Goal: Task Accomplishment & Management: Use online tool/utility

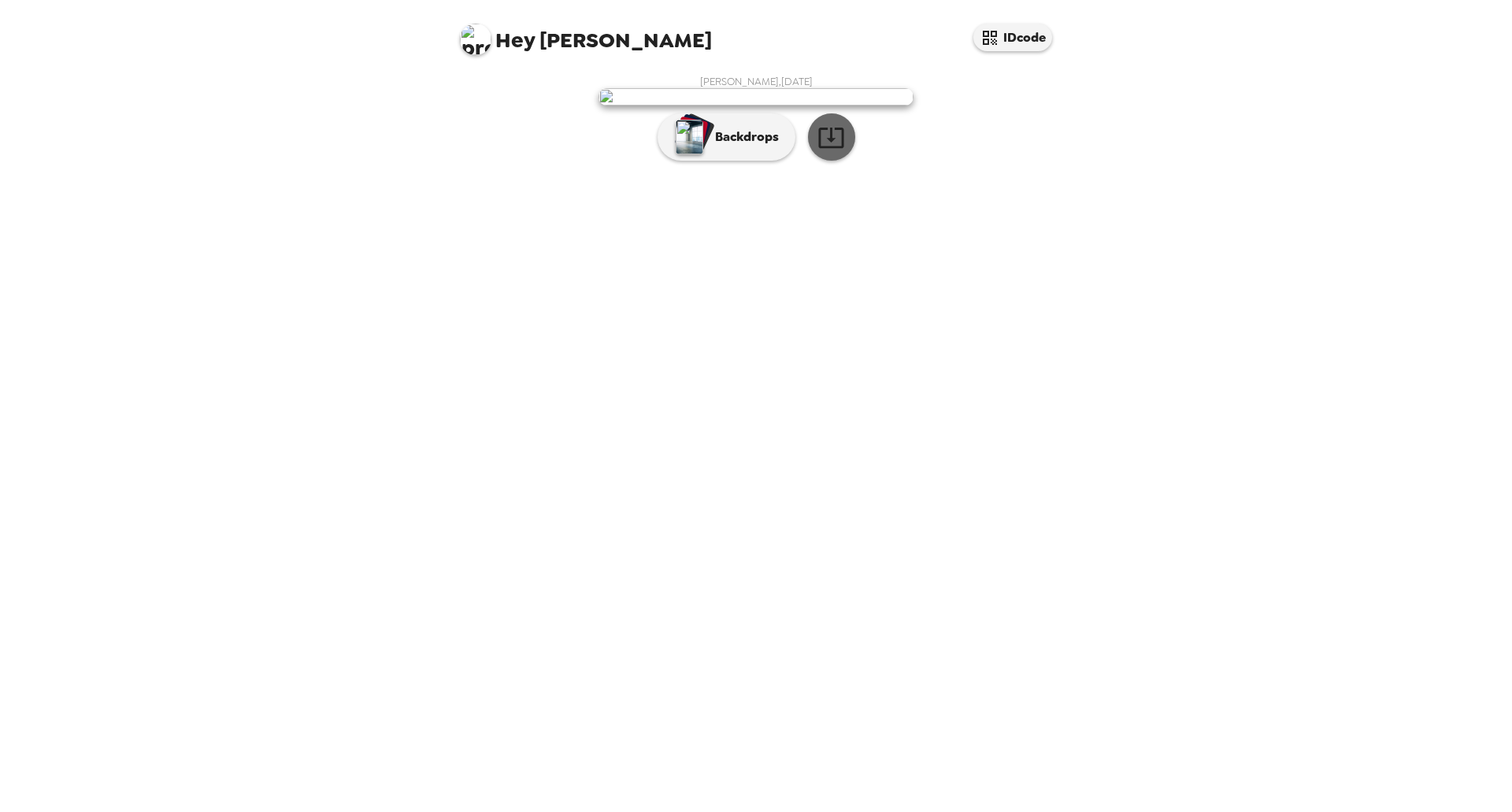
click at [838, 151] on icon "button" at bounding box center [831, 137] width 28 height 28
click at [746, 147] on p "Backdrops" at bounding box center [743, 137] width 72 height 19
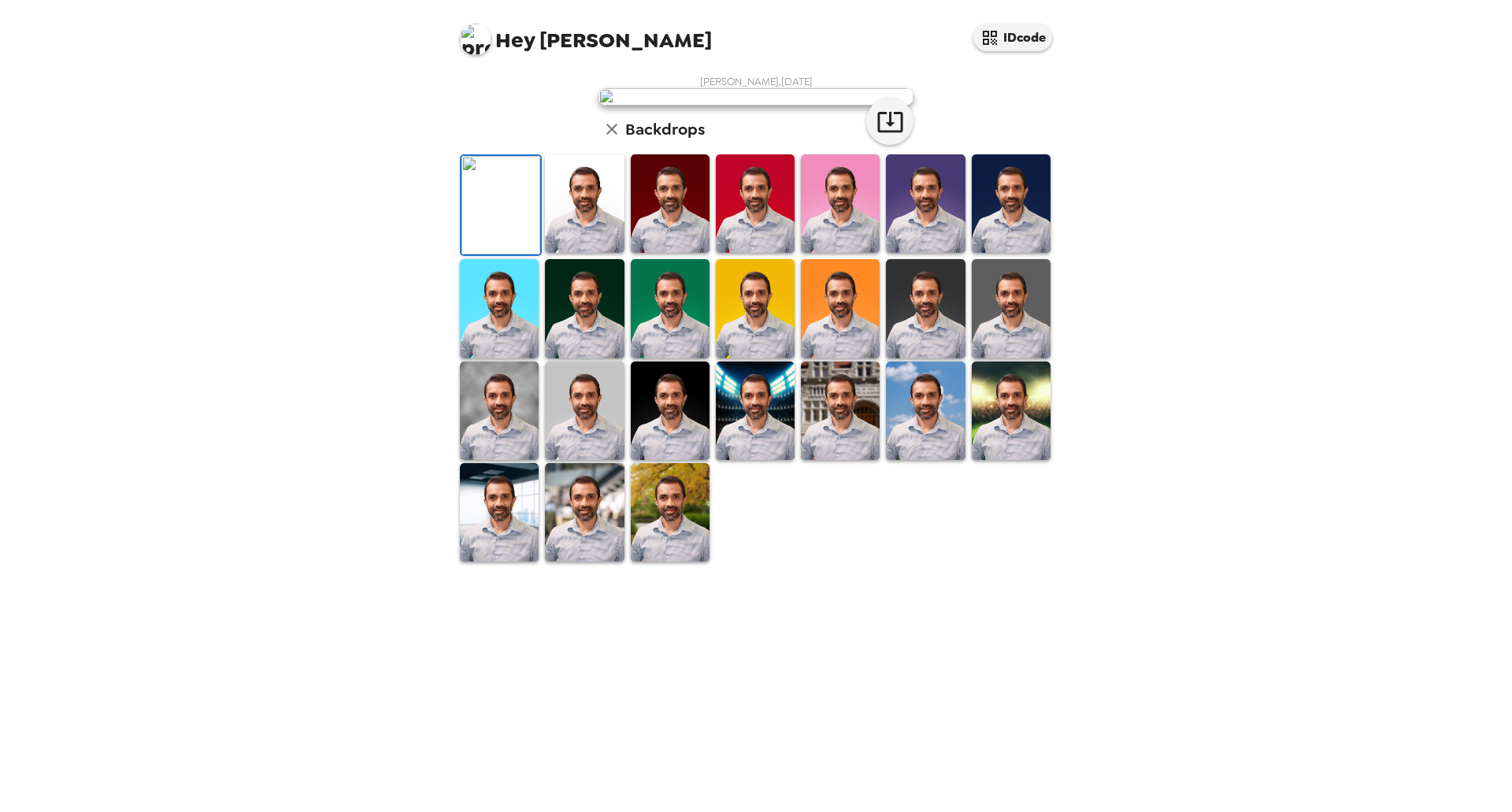
scroll to position [144, 0]
click at [910, 461] on img at bounding box center [925, 411] width 78 height 99
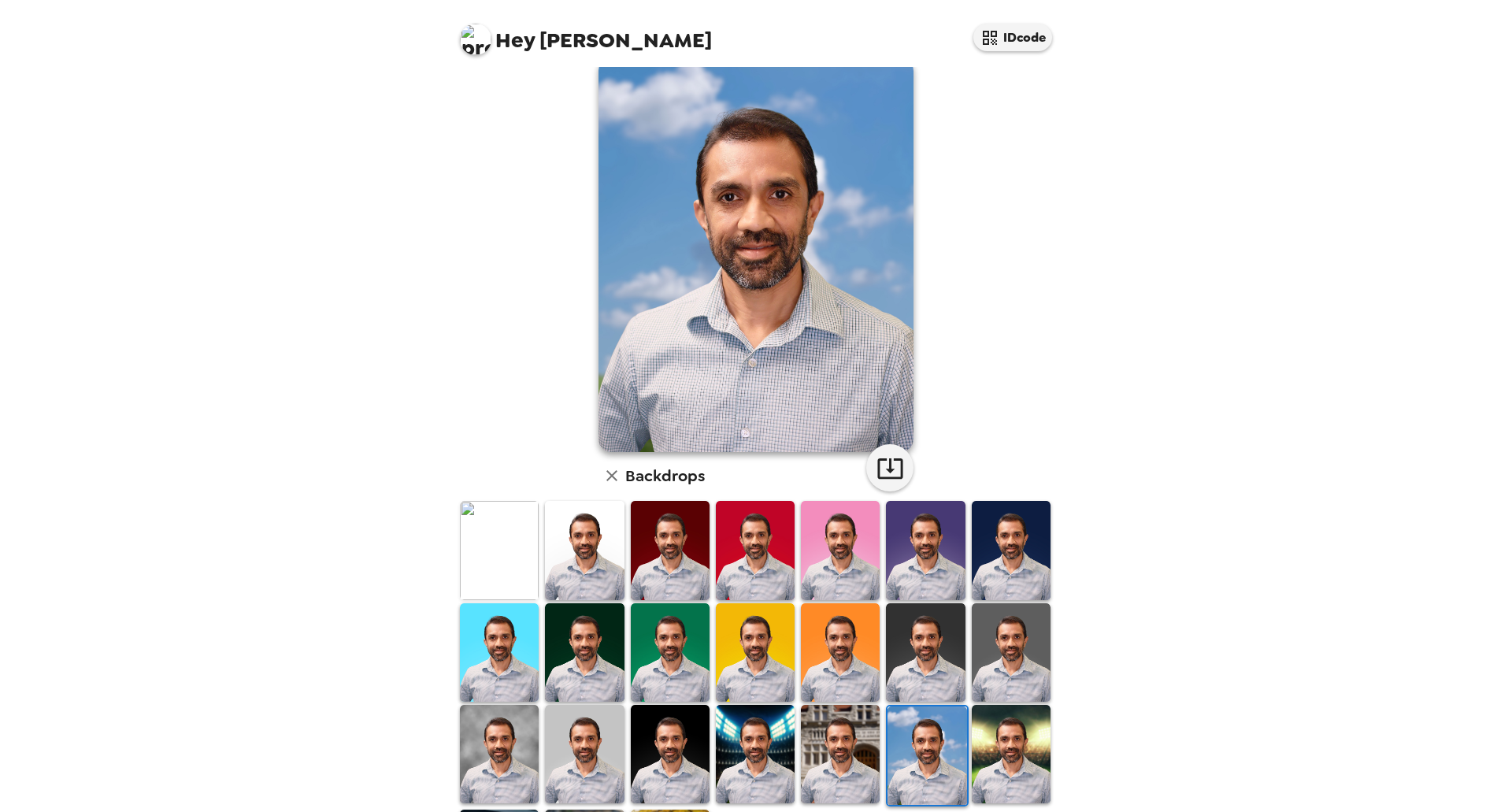
scroll to position [0, 0]
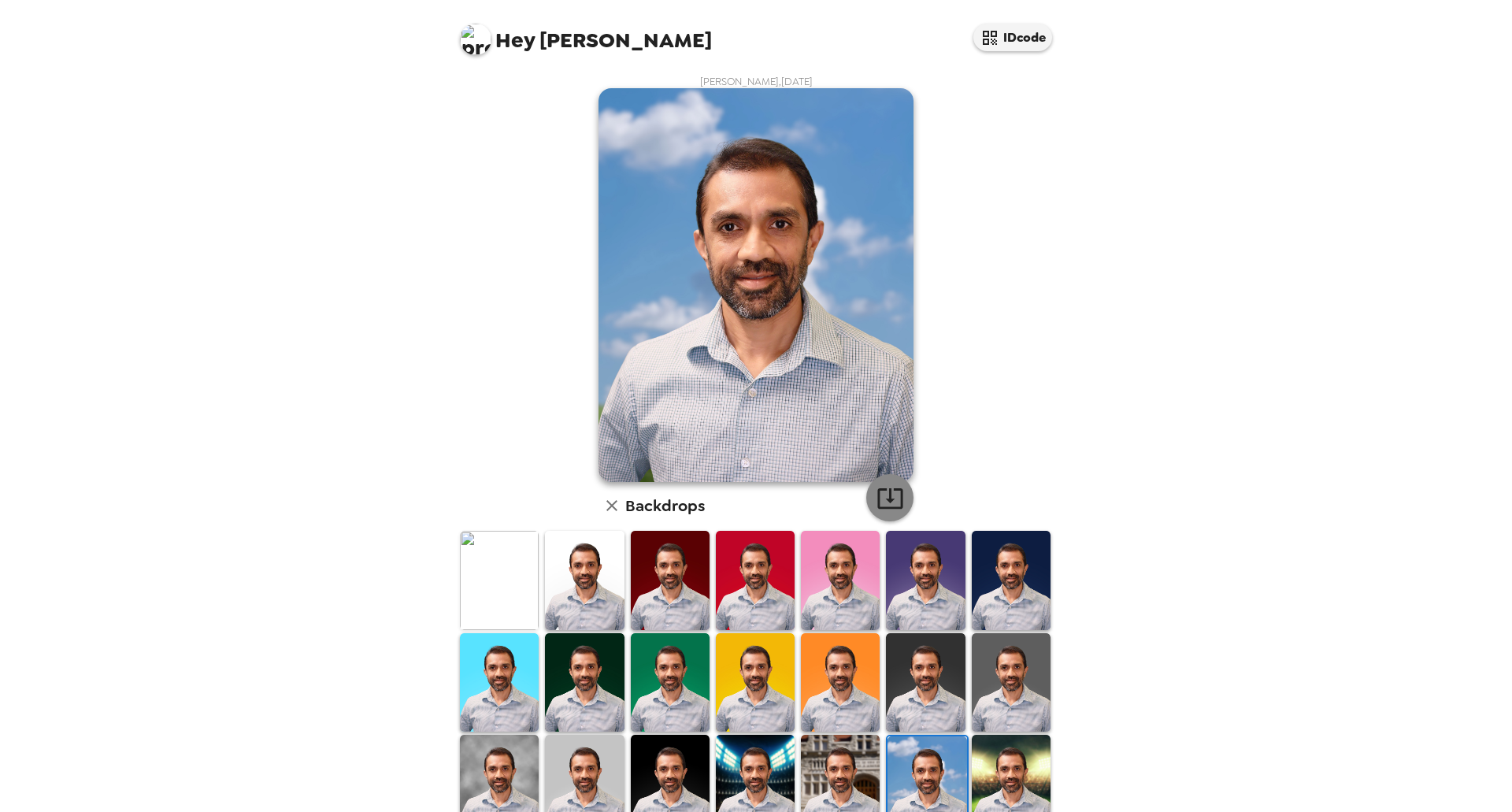
click at [879, 499] on icon "button" at bounding box center [890, 498] width 25 height 20
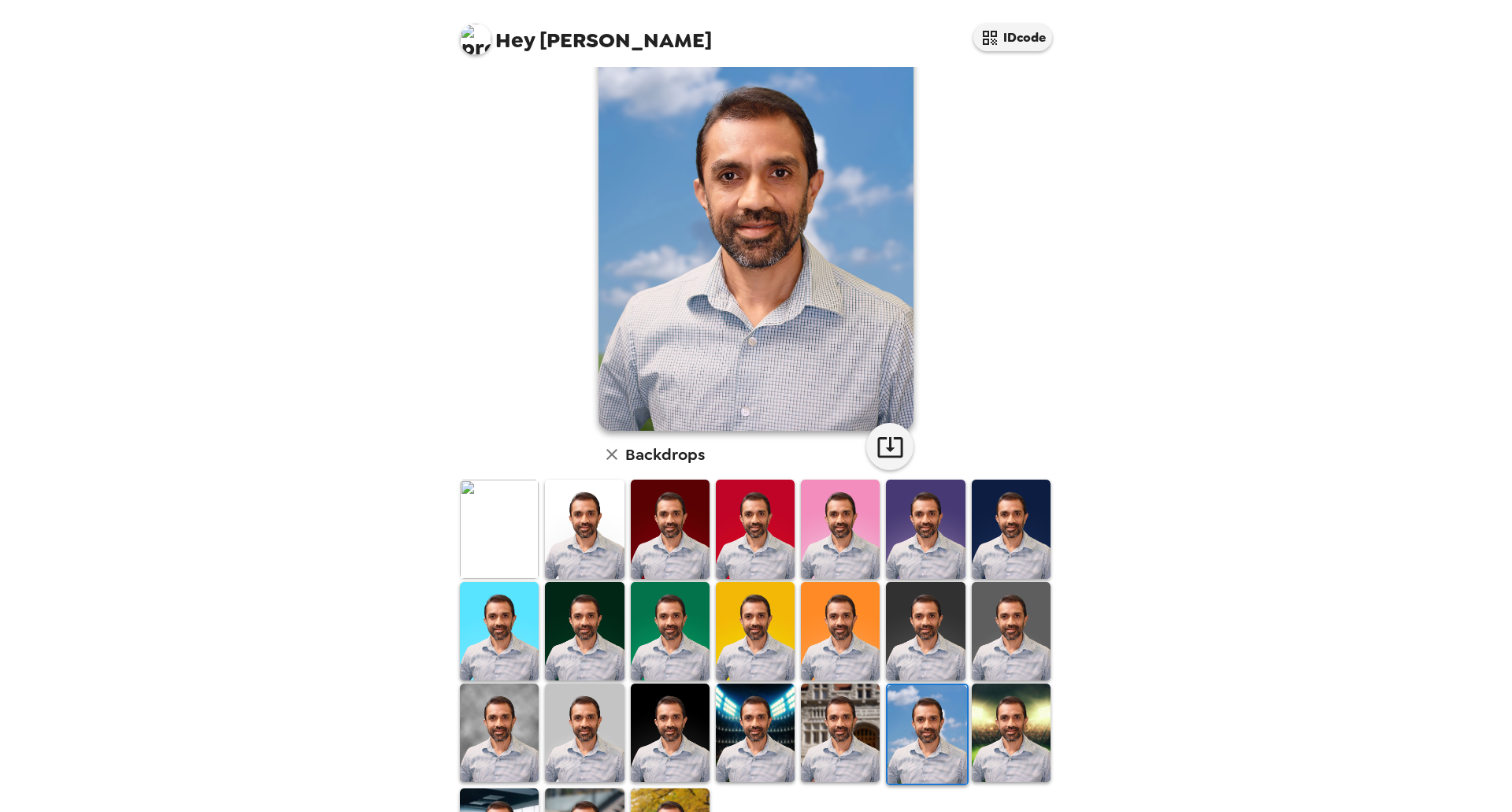
scroll to position [79, 0]
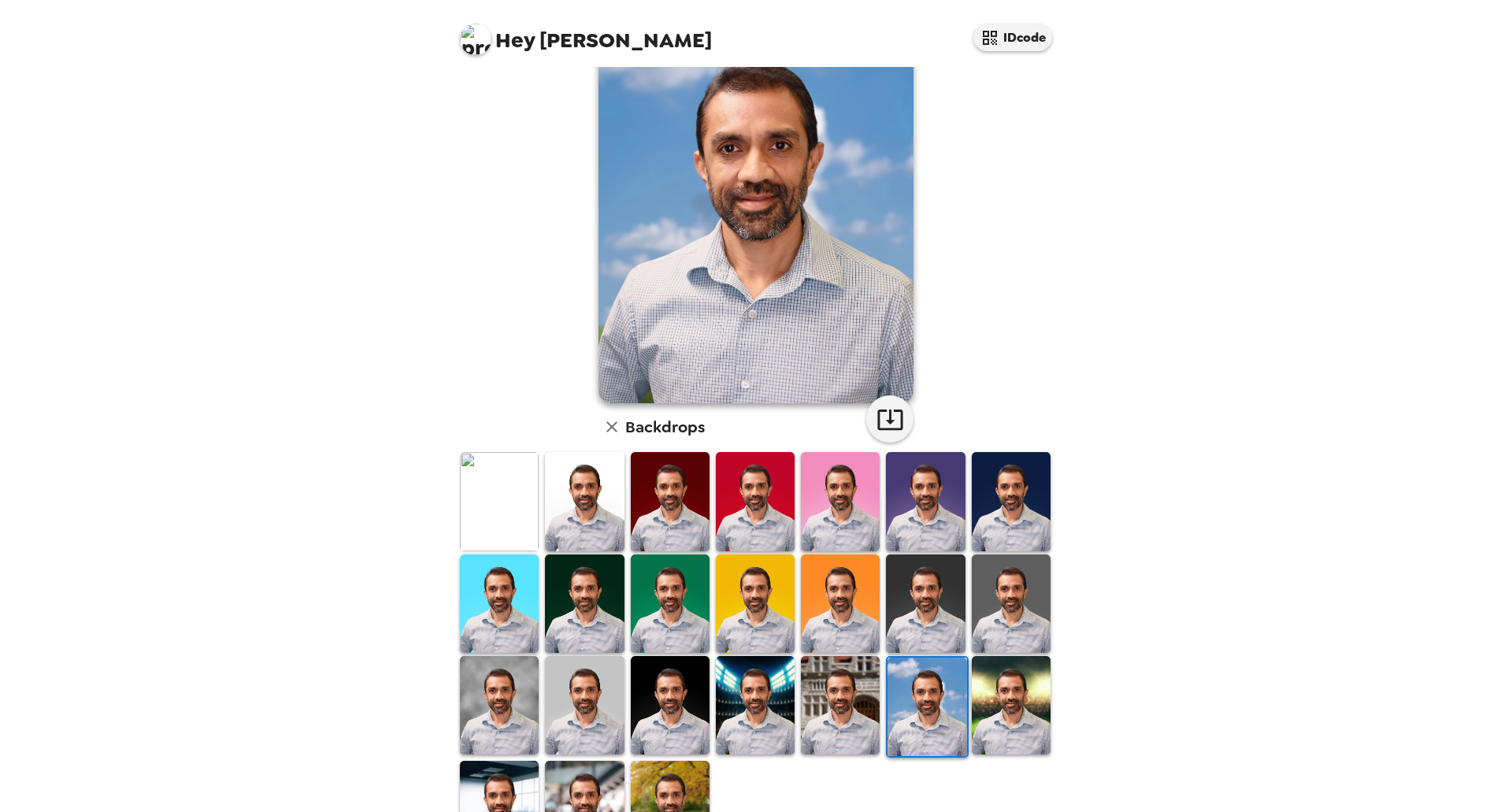
click at [504, 592] on img at bounding box center [500, 603] width 78 height 99
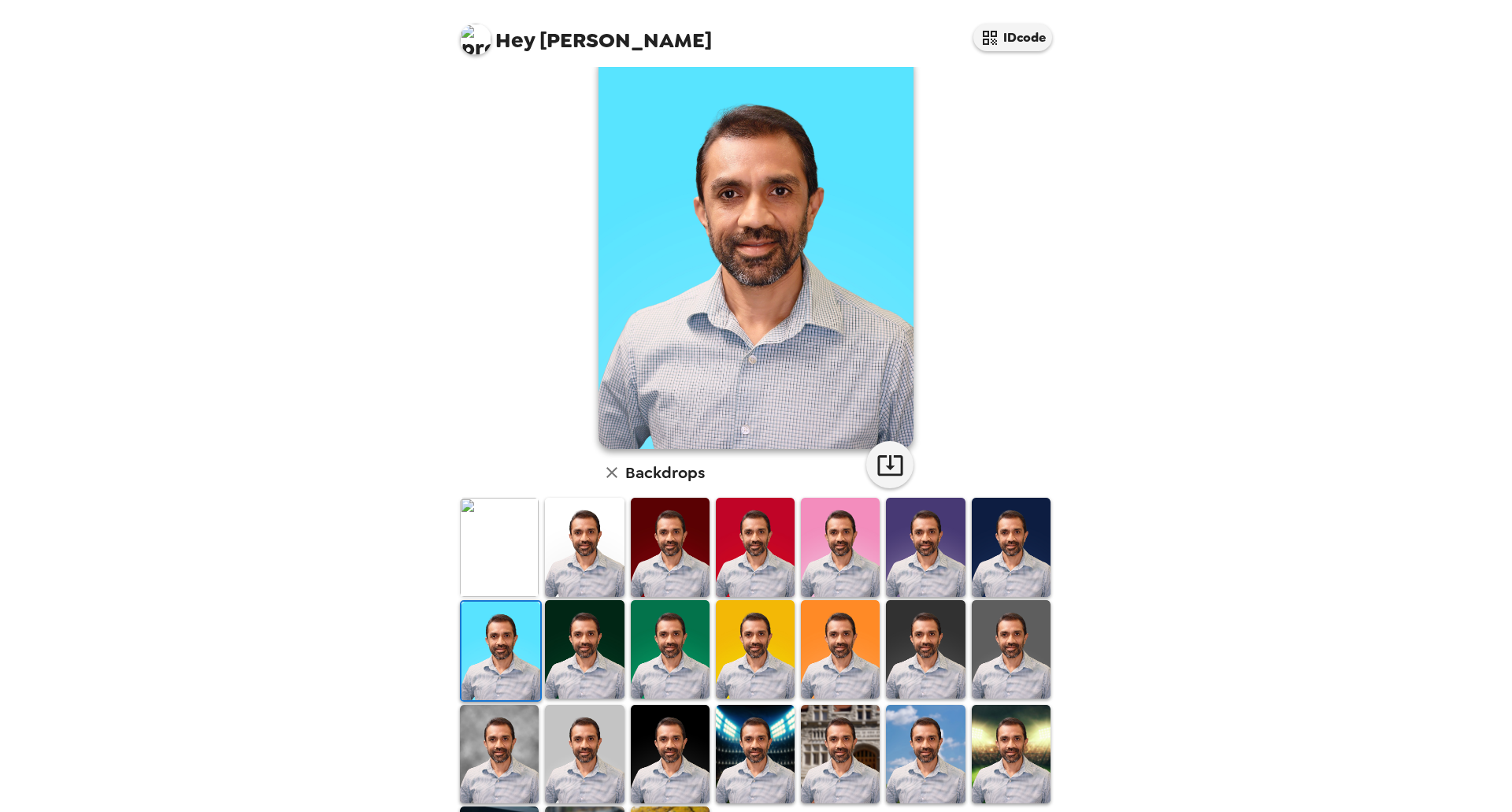
scroll to position [0, 0]
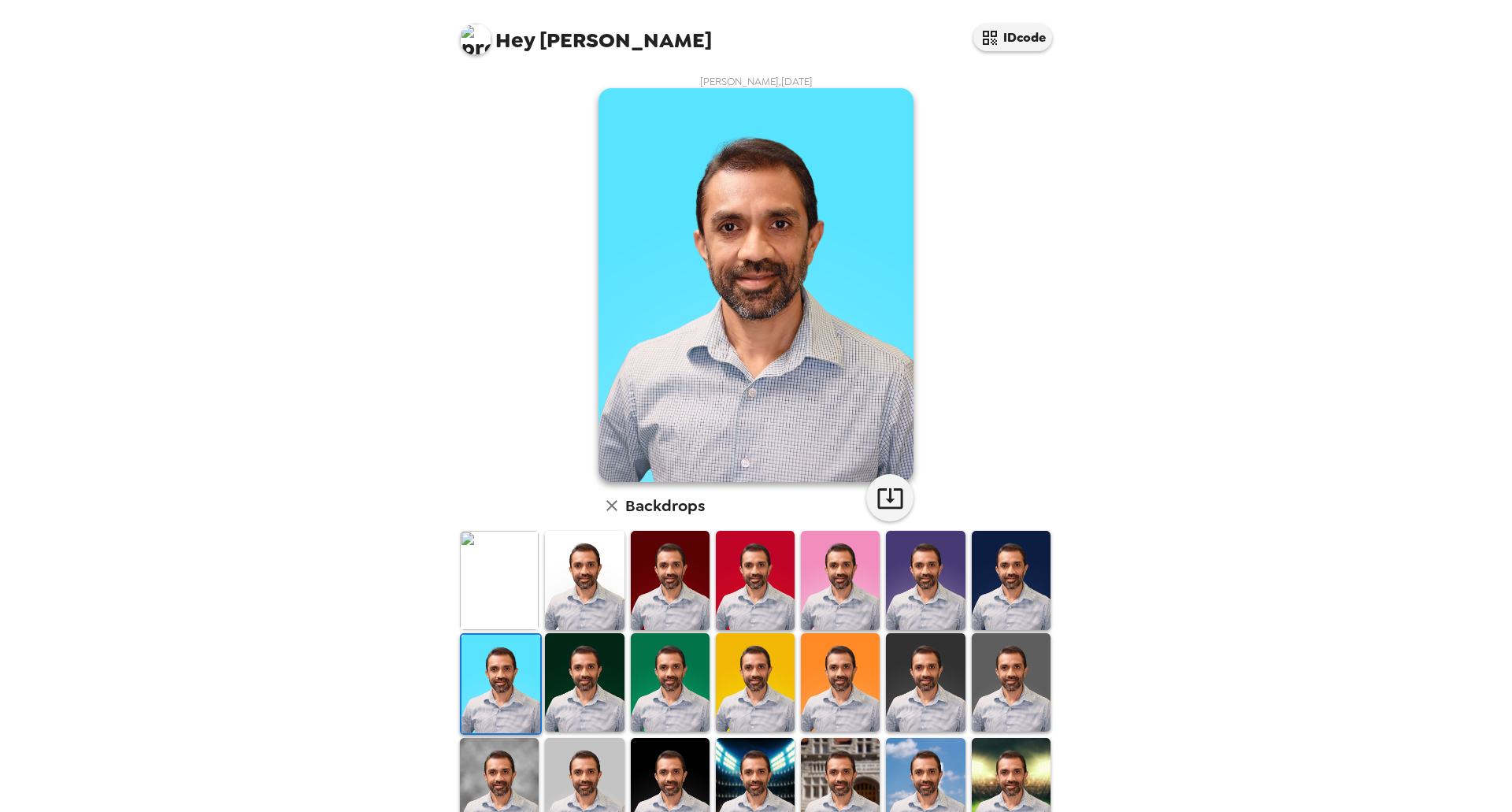
click at [583, 568] on img at bounding box center [585, 580] width 78 height 99
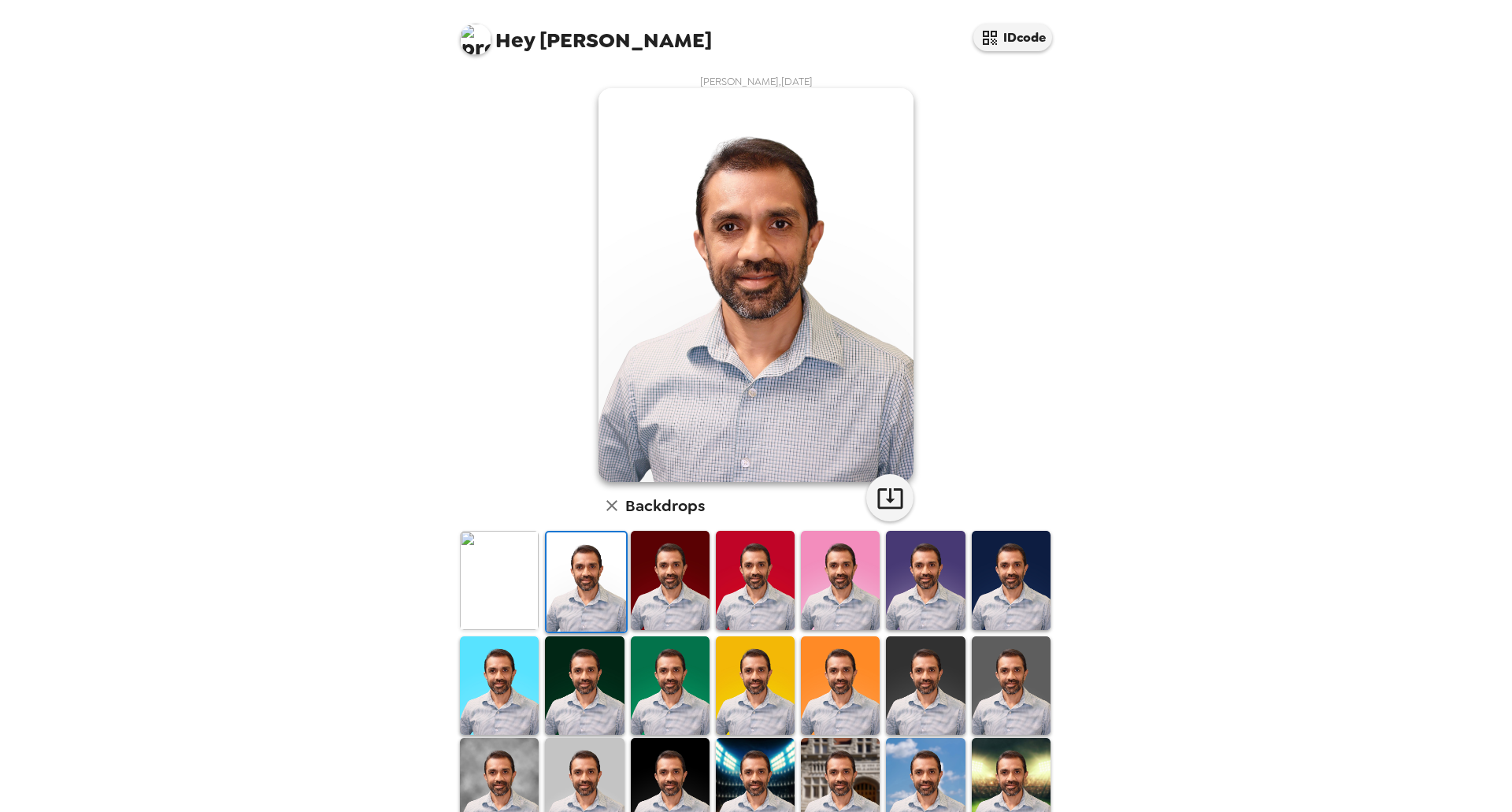
click at [690, 581] on img at bounding box center [670, 580] width 78 height 99
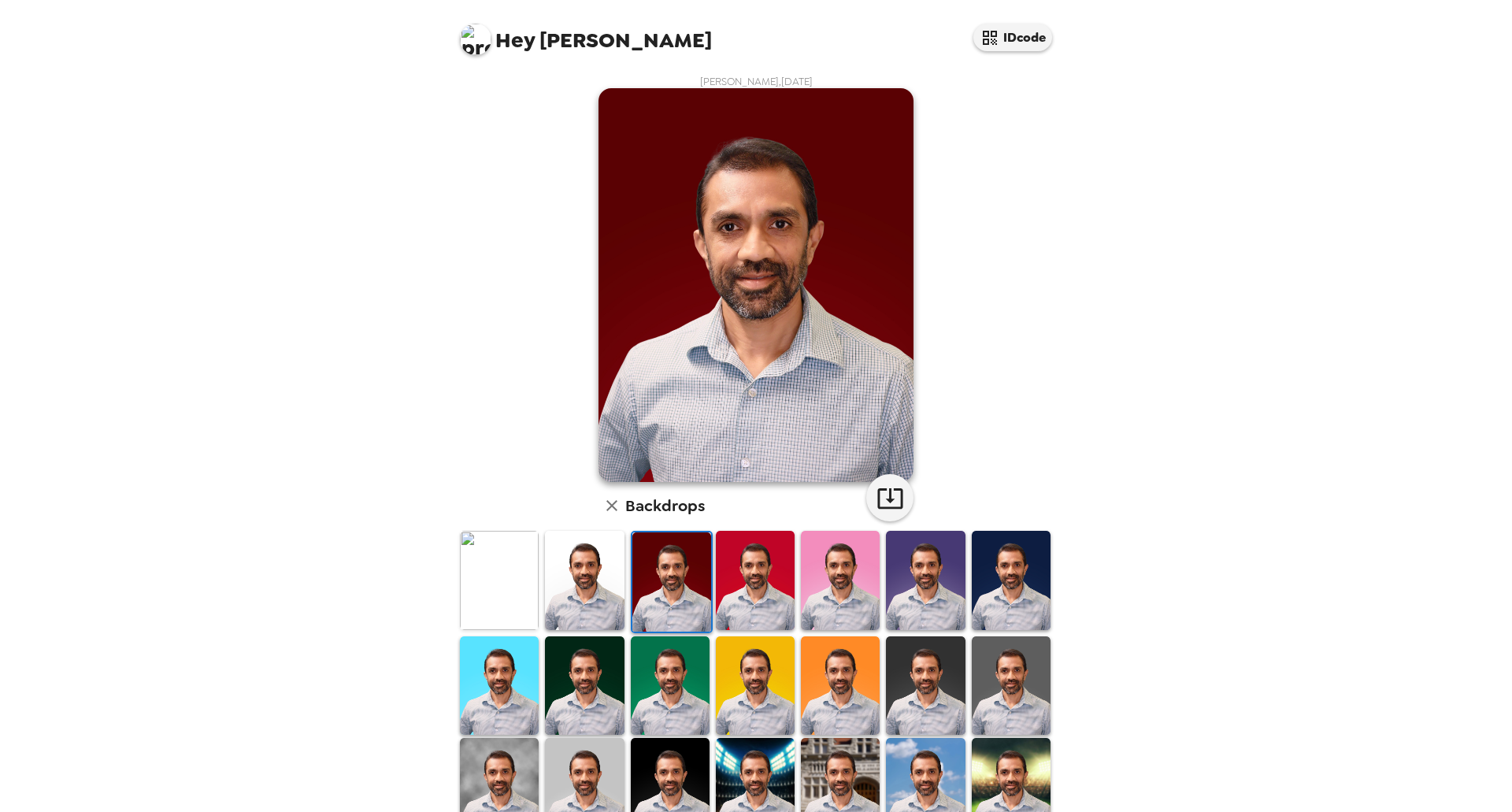
click at [757, 576] on img at bounding box center [755, 580] width 78 height 99
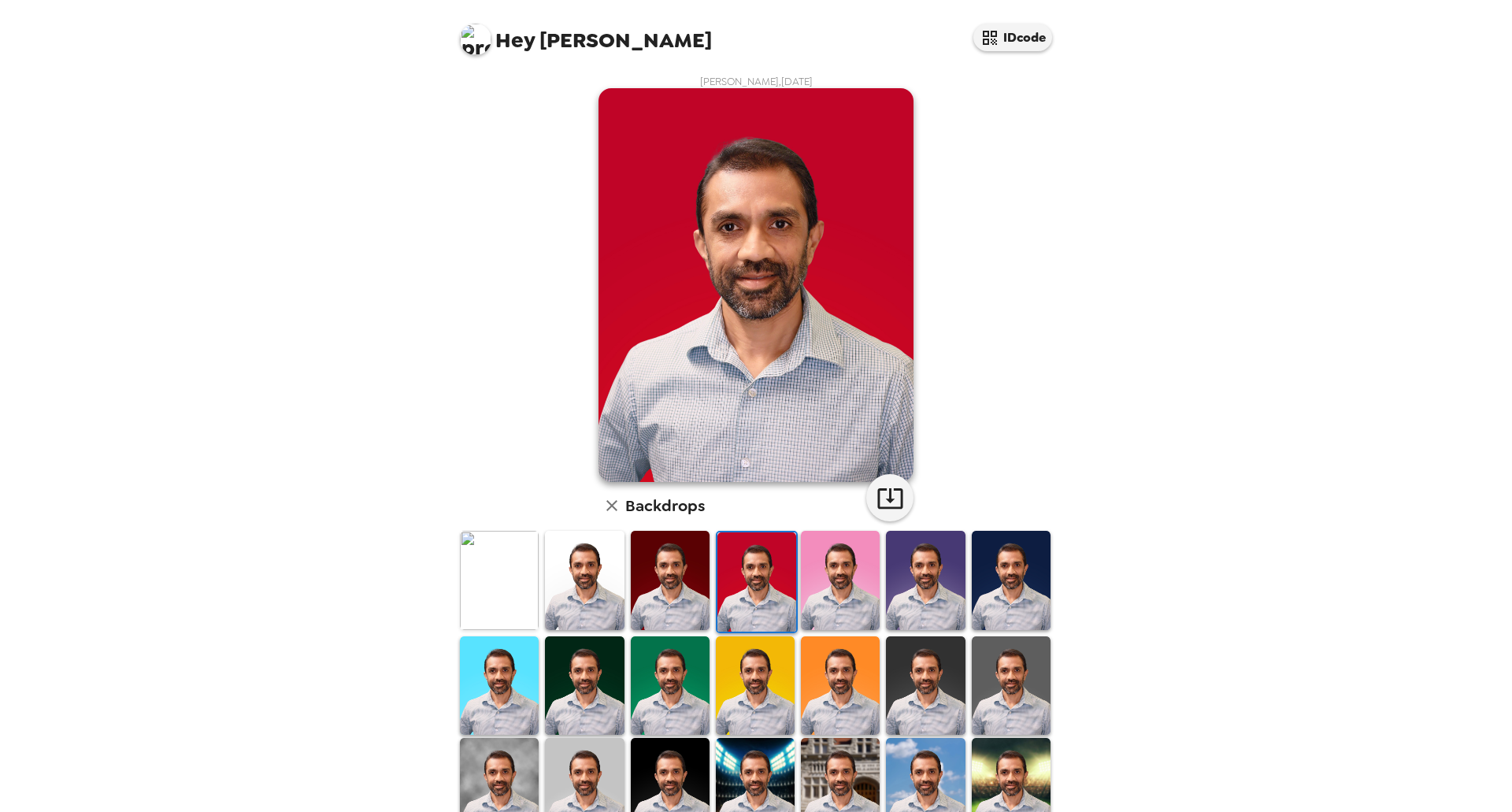
click at [830, 586] on img at bounding box center [840, 580] width 78 height 99
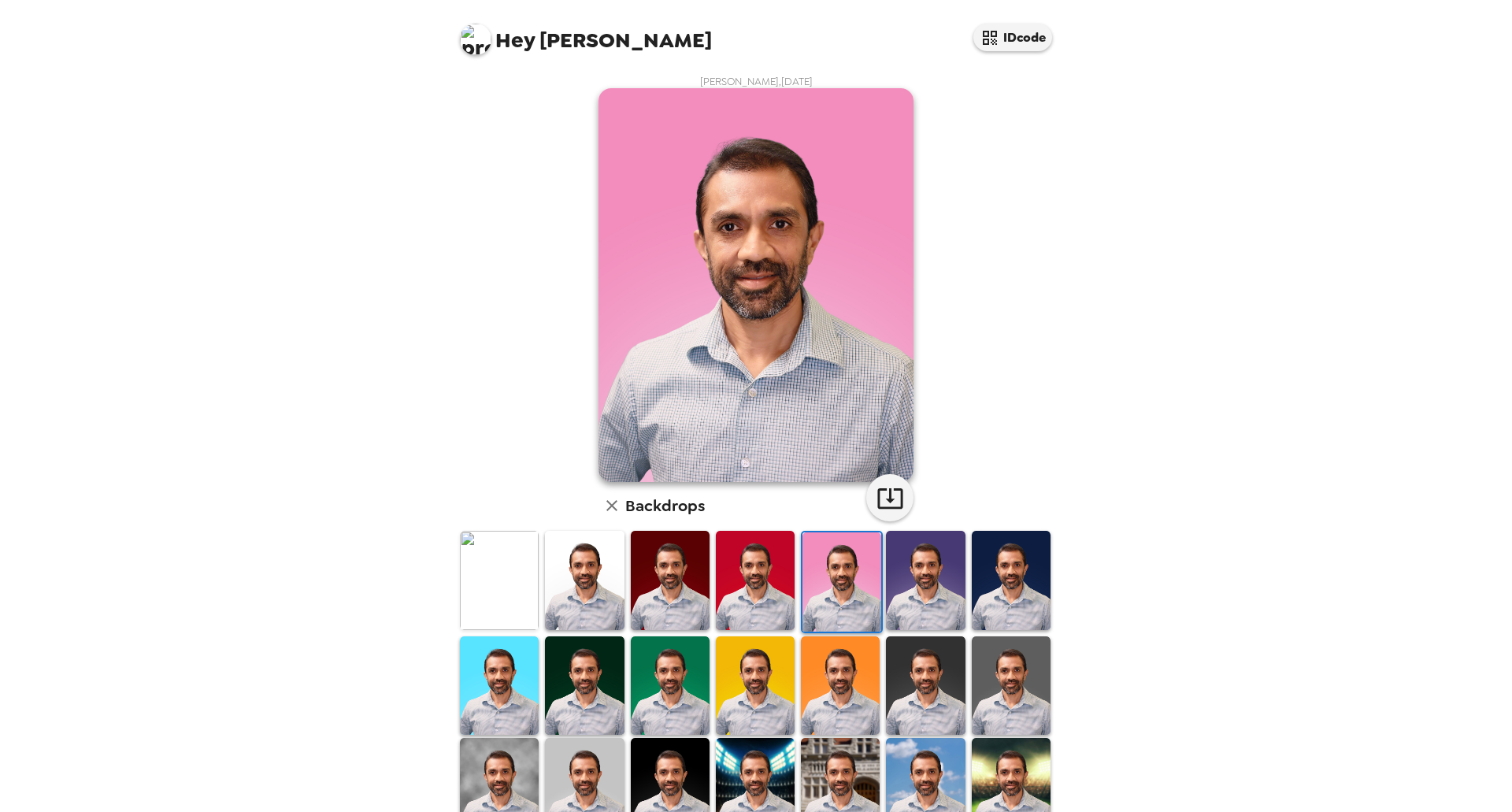
click at [917, 585] on img at bounding box center [925, 580] width 78 height 99
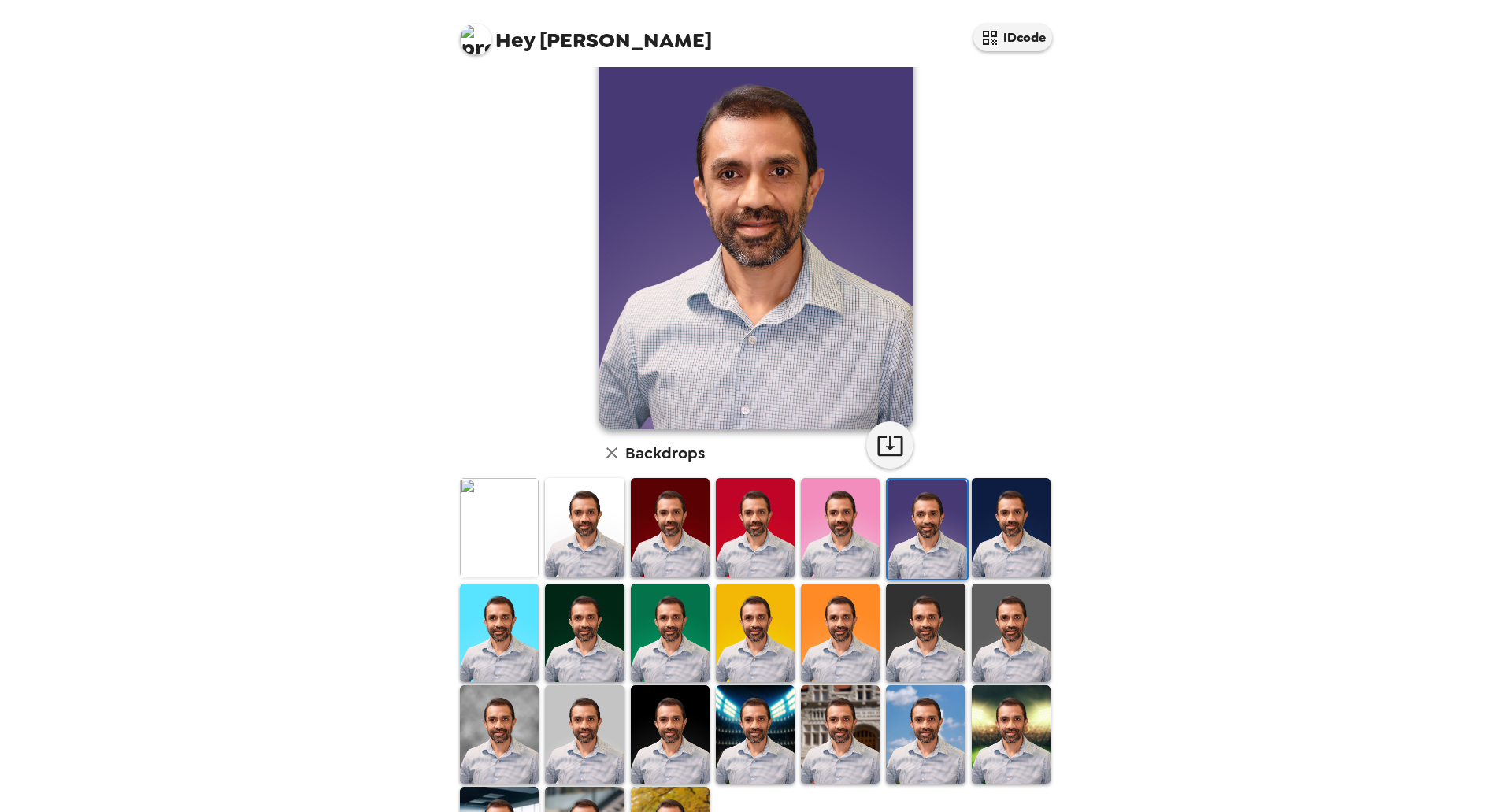
scroll to position [79, 0]
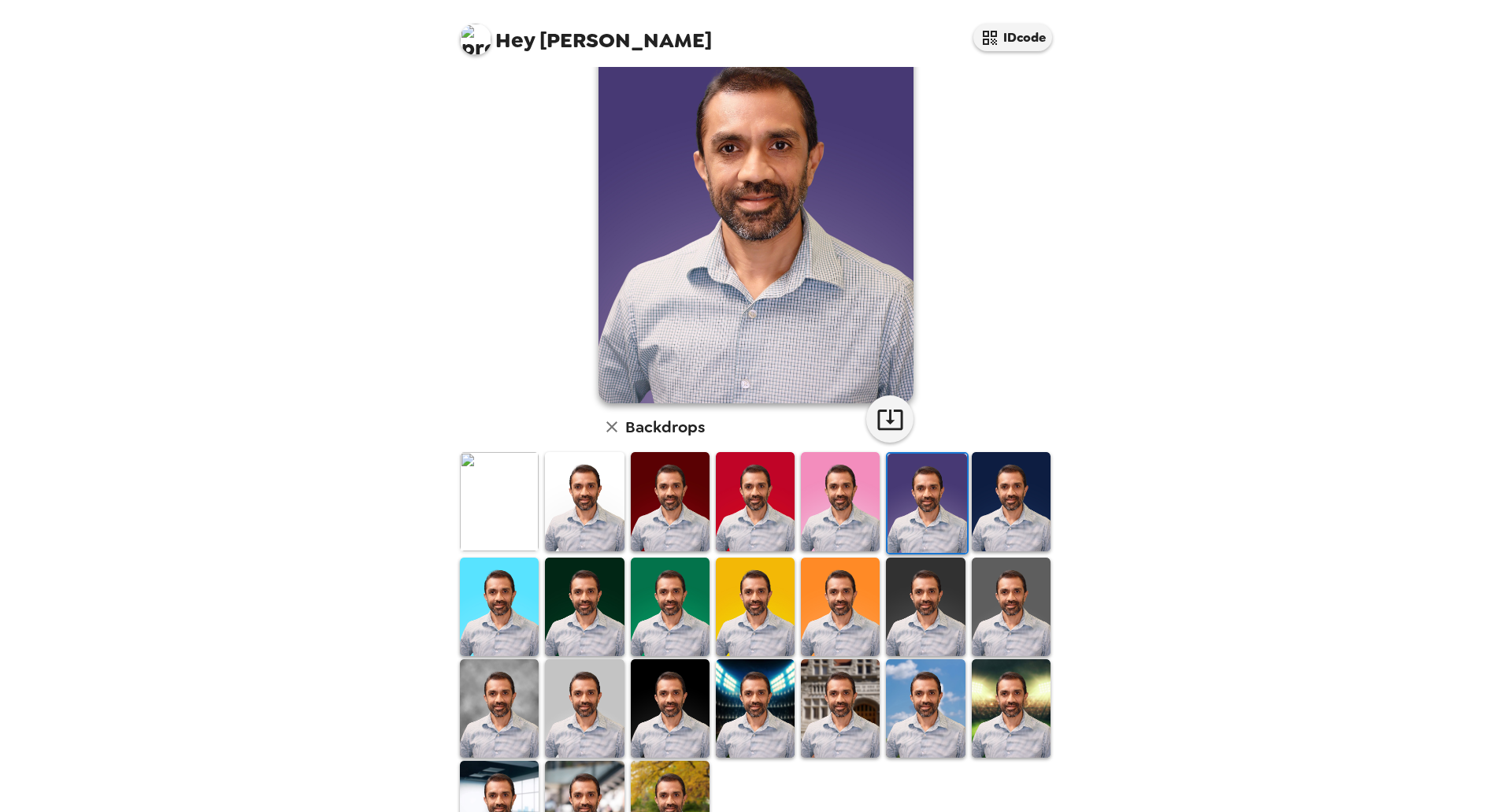
click at [843, 615] on img at bounding box center [840, 607] width 78 height 99
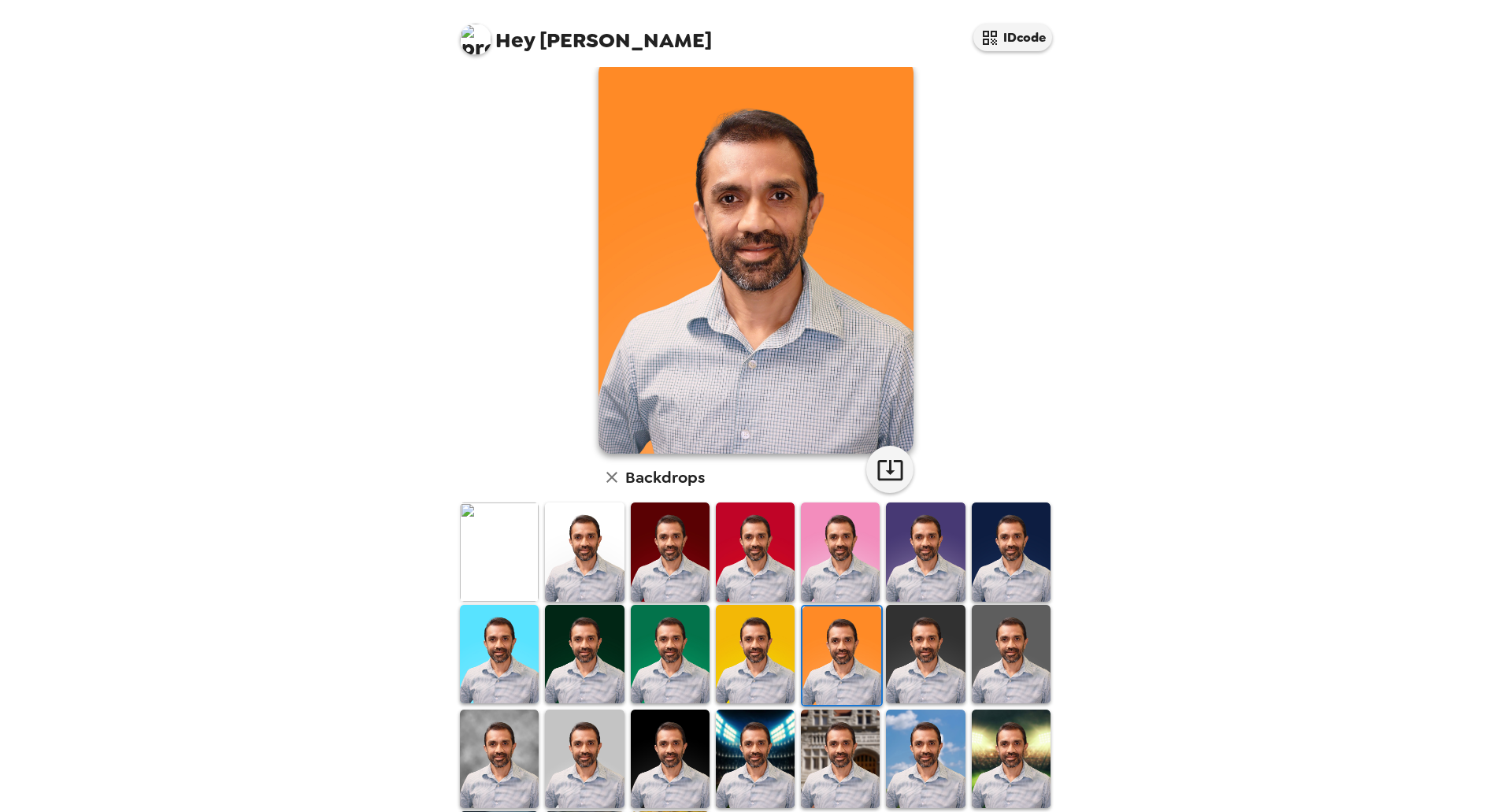
scroll to position [0, 0]
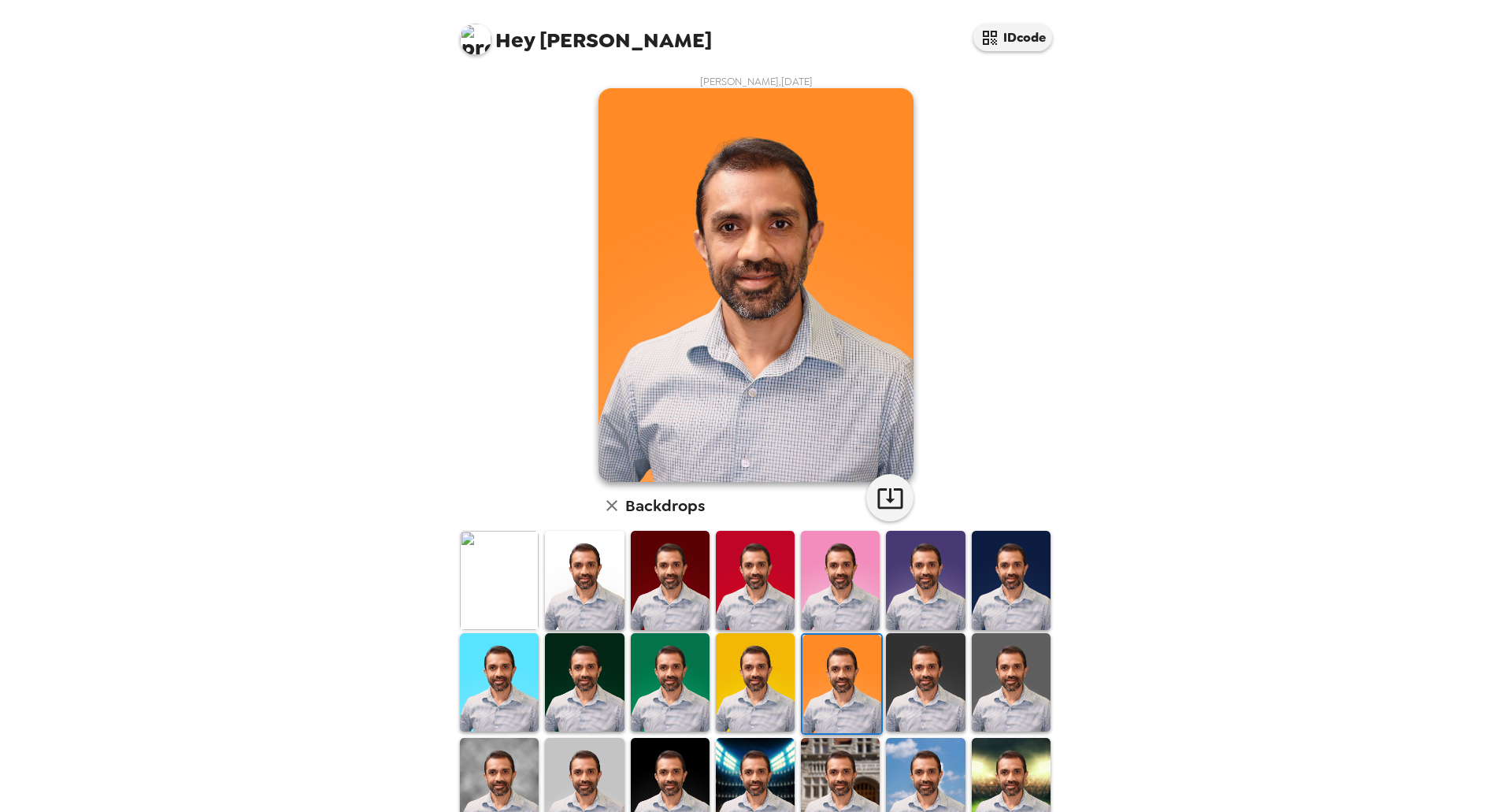
click at [750, 660] on img at bounding box center [755, 683] width 78 height 99
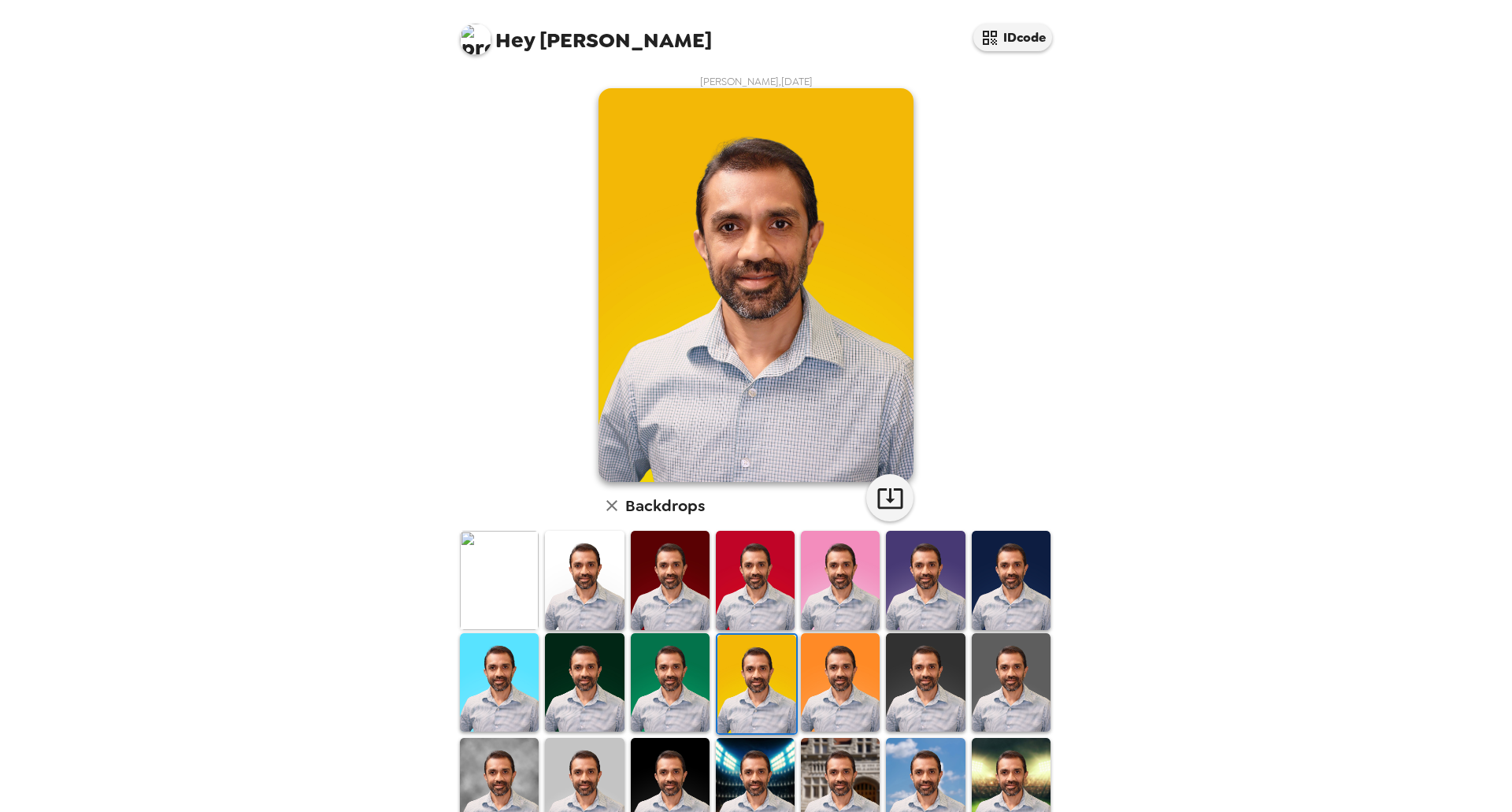
click at [683, 686] on img at bounding box center [670, 683] width 78 height 99
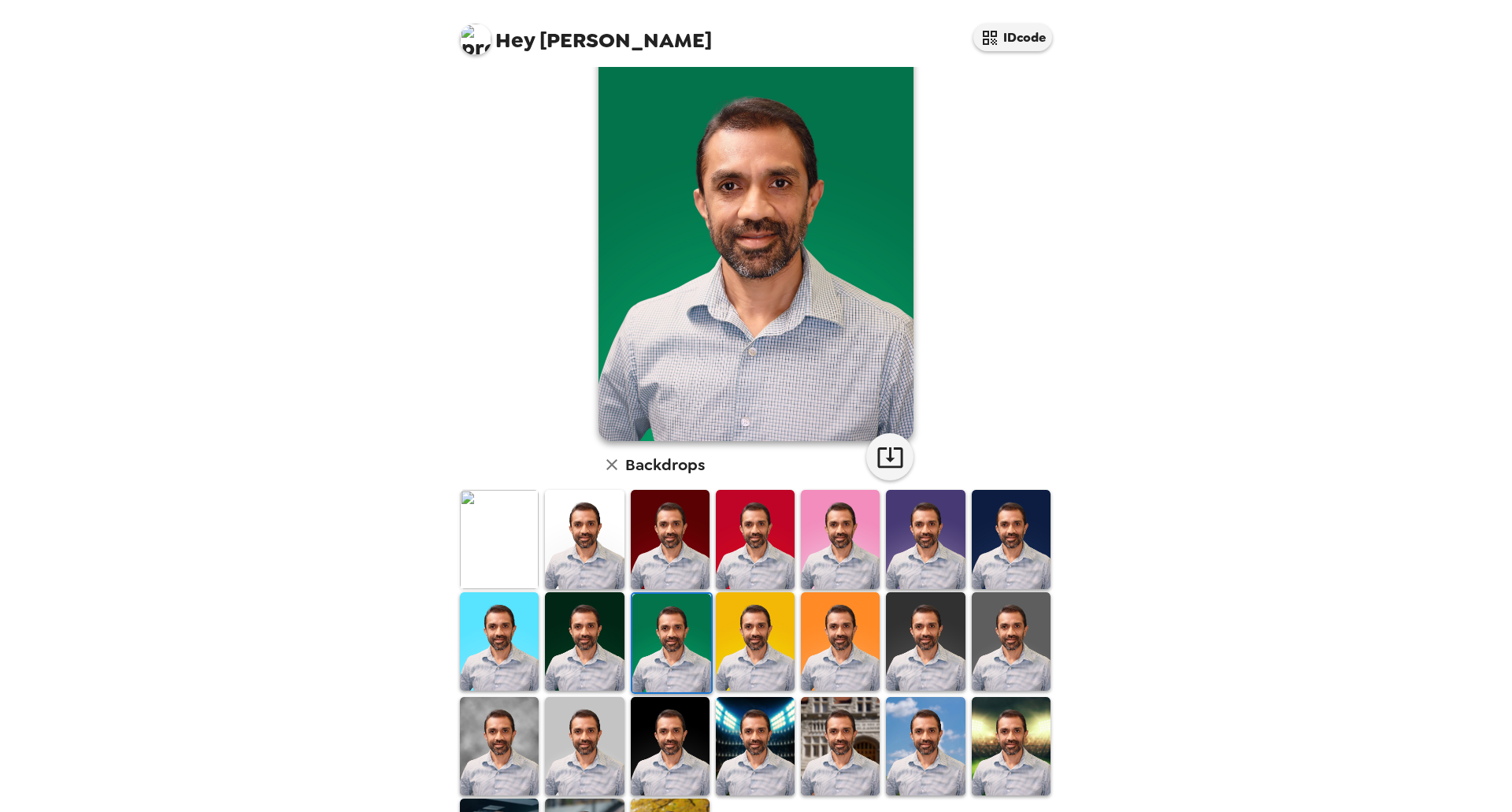
scroll to position [79, 0]
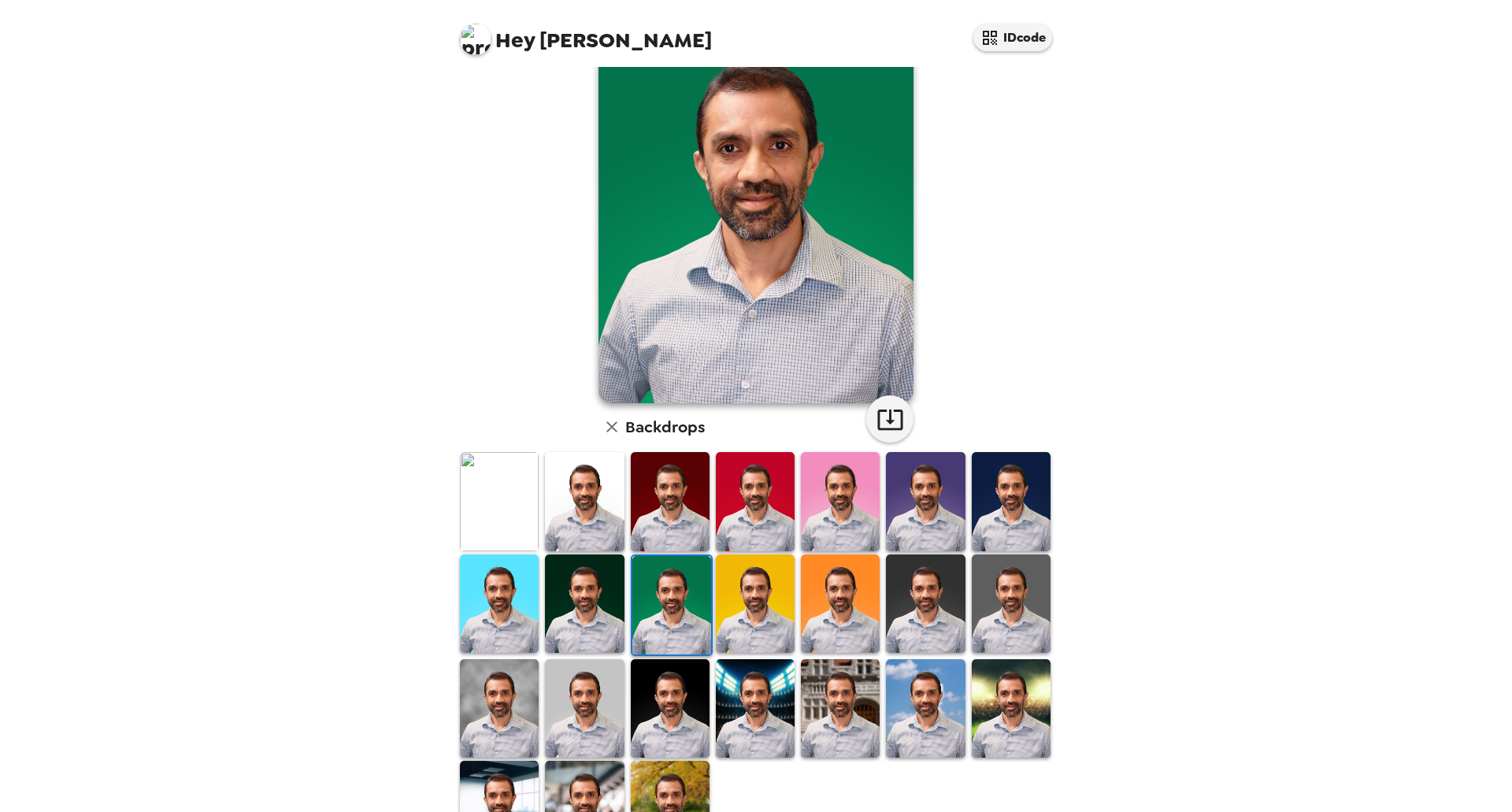
click at [607, 622] on img at bounding box center [585, 603] width 78 height 99
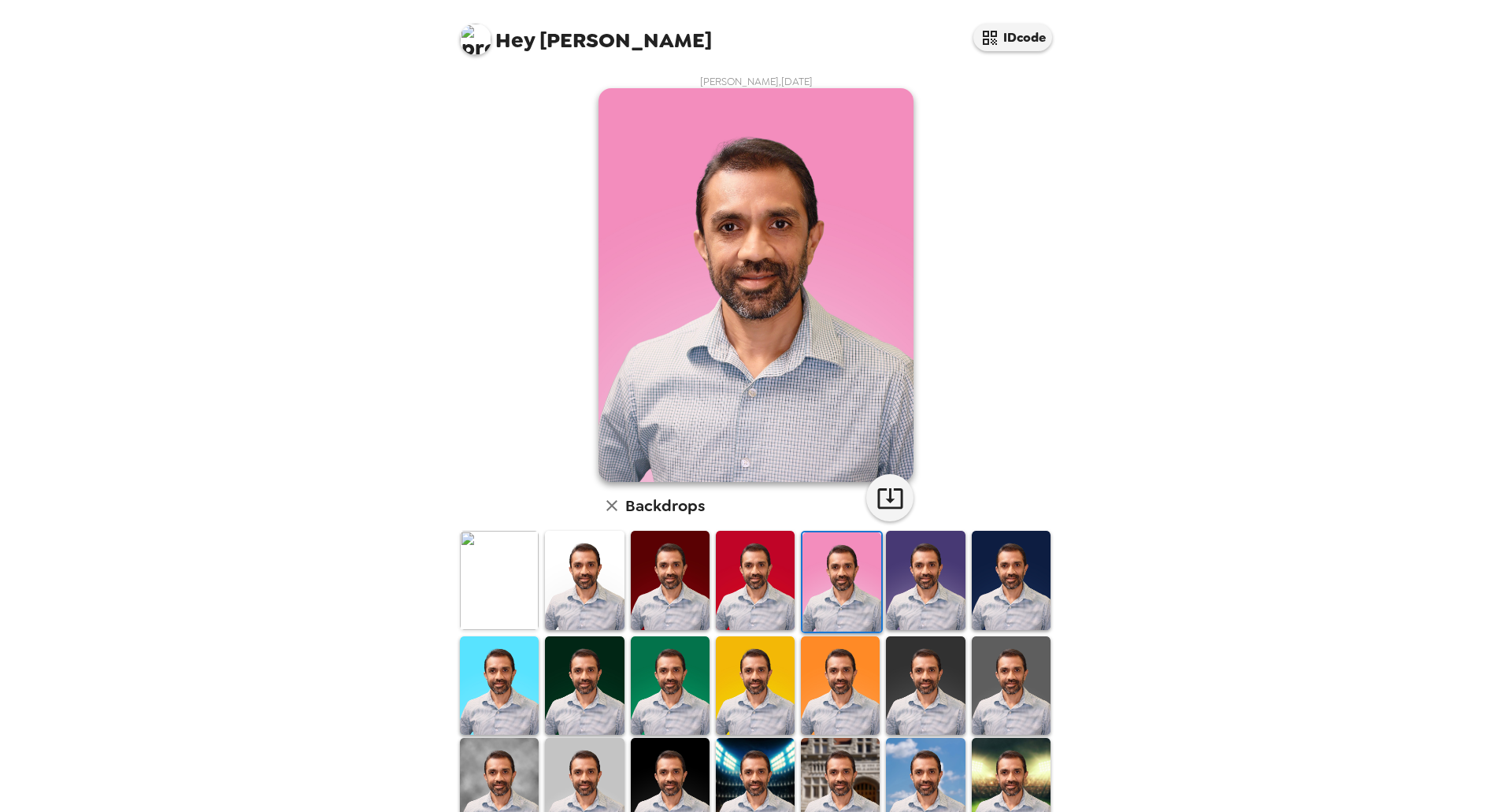
scroll to position [144, 0]
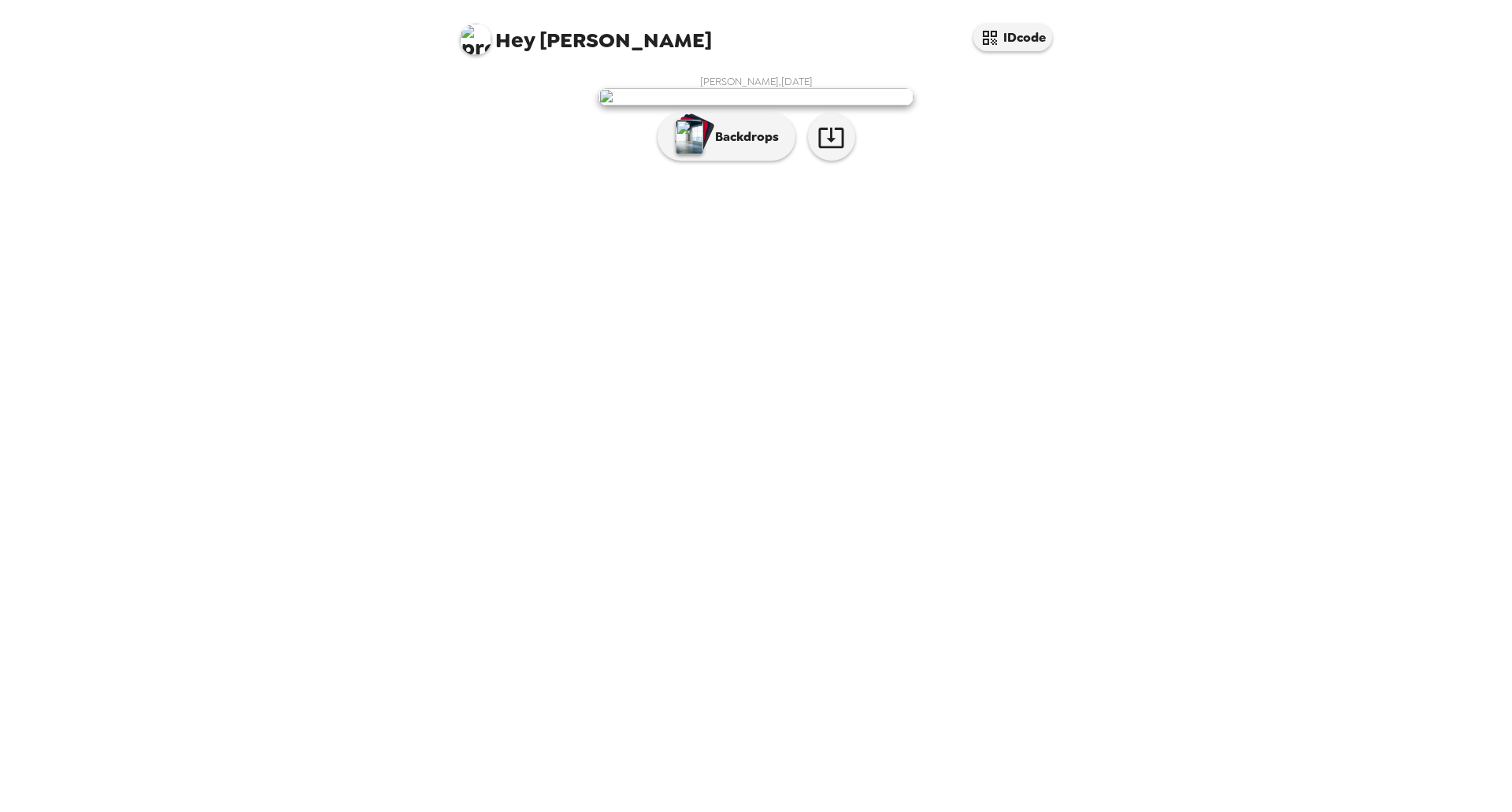
click at [478, 49] on img at bounding box center [476, 39] width 32 height 32
click at [482, 264] on div at bounding box center [756, 406] width 1512 height 812
click at [599, 92] on img at bounding box center [599, 83] width 300 height 17
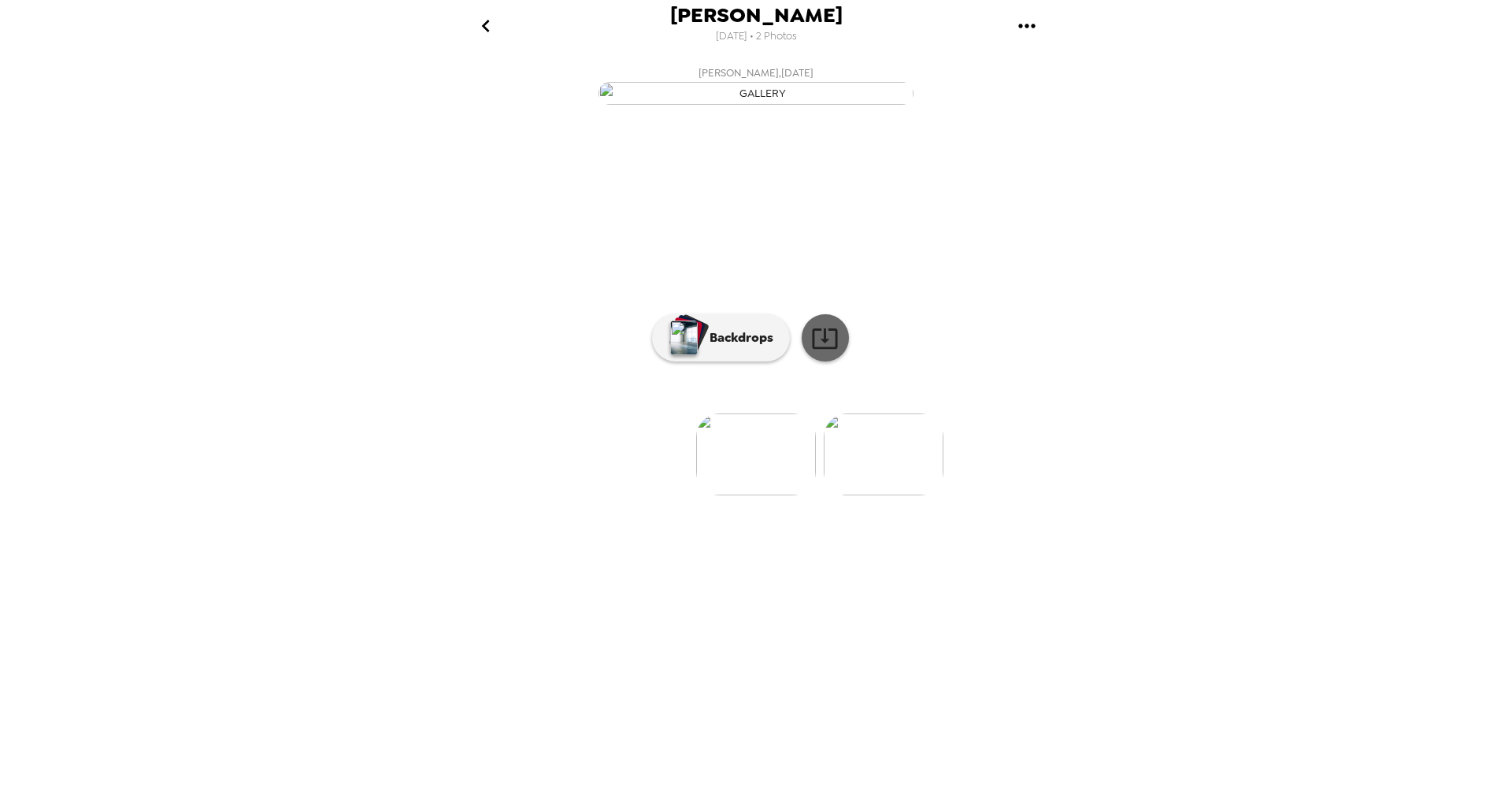
click at [827, 352] on icon at bounding box center [825, 338] width 28 height 28
click at [721, 348] on p "Backdrops" at bounding box center [737, 338] width 72 height 19
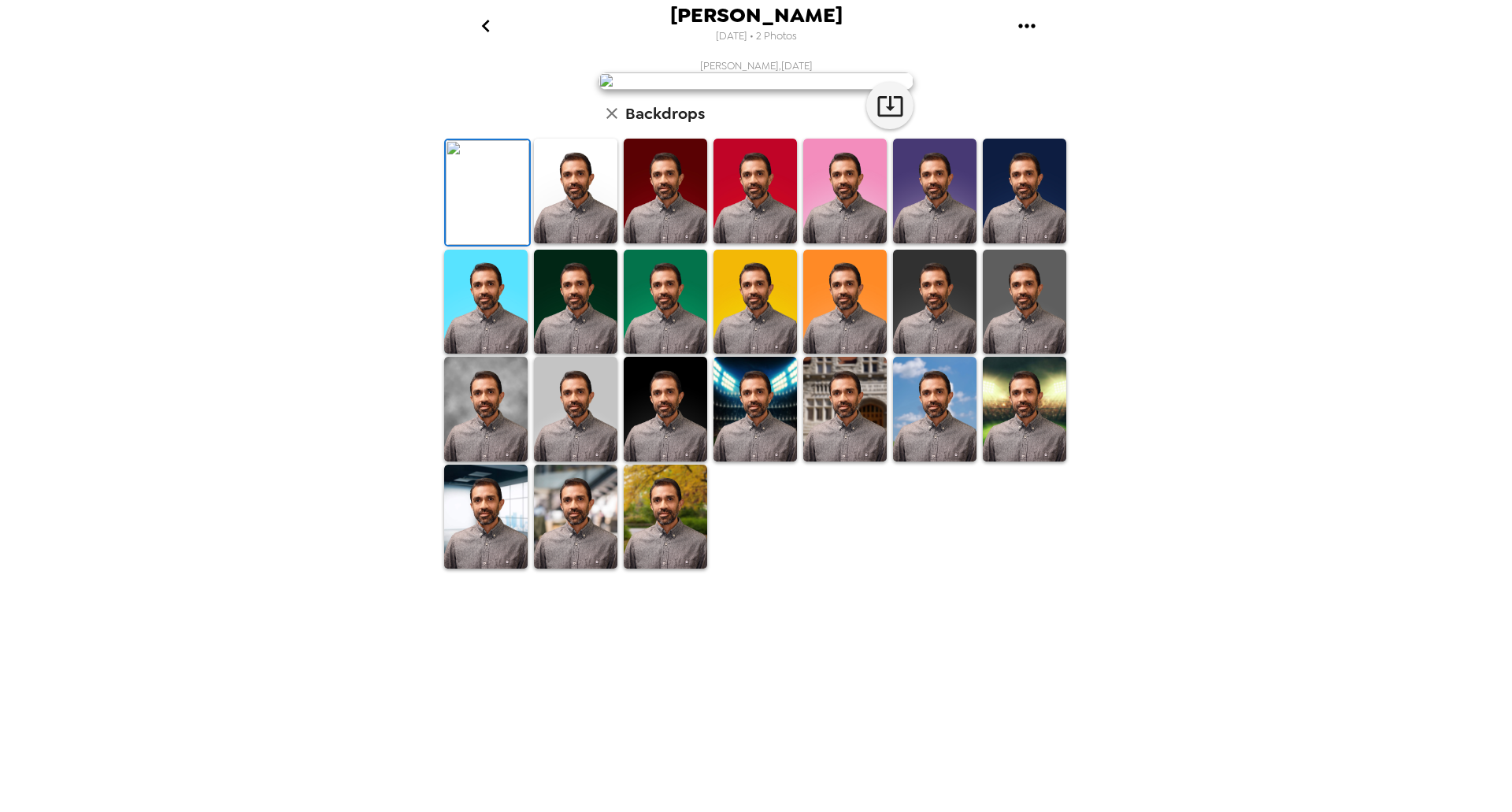
scroll to position [135, 0]
drag, startPoint x: 651, startPoint y: 746, endPoint x: 945, endPoint y: 563, distance: 346.3
click at [651, 570] on img at bounding box center [665, 517] width 83 height 104
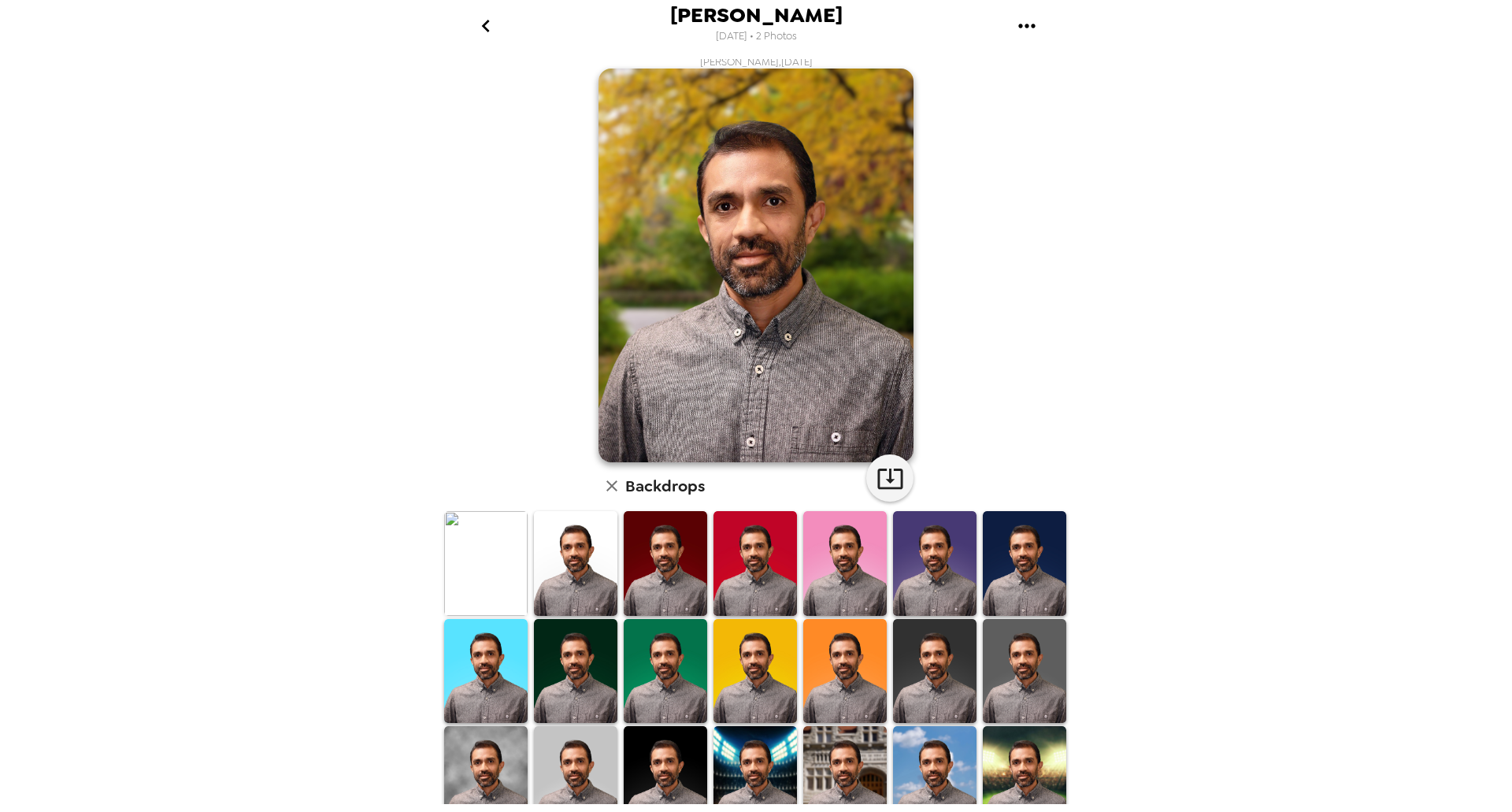
scroll to position [0, 0]
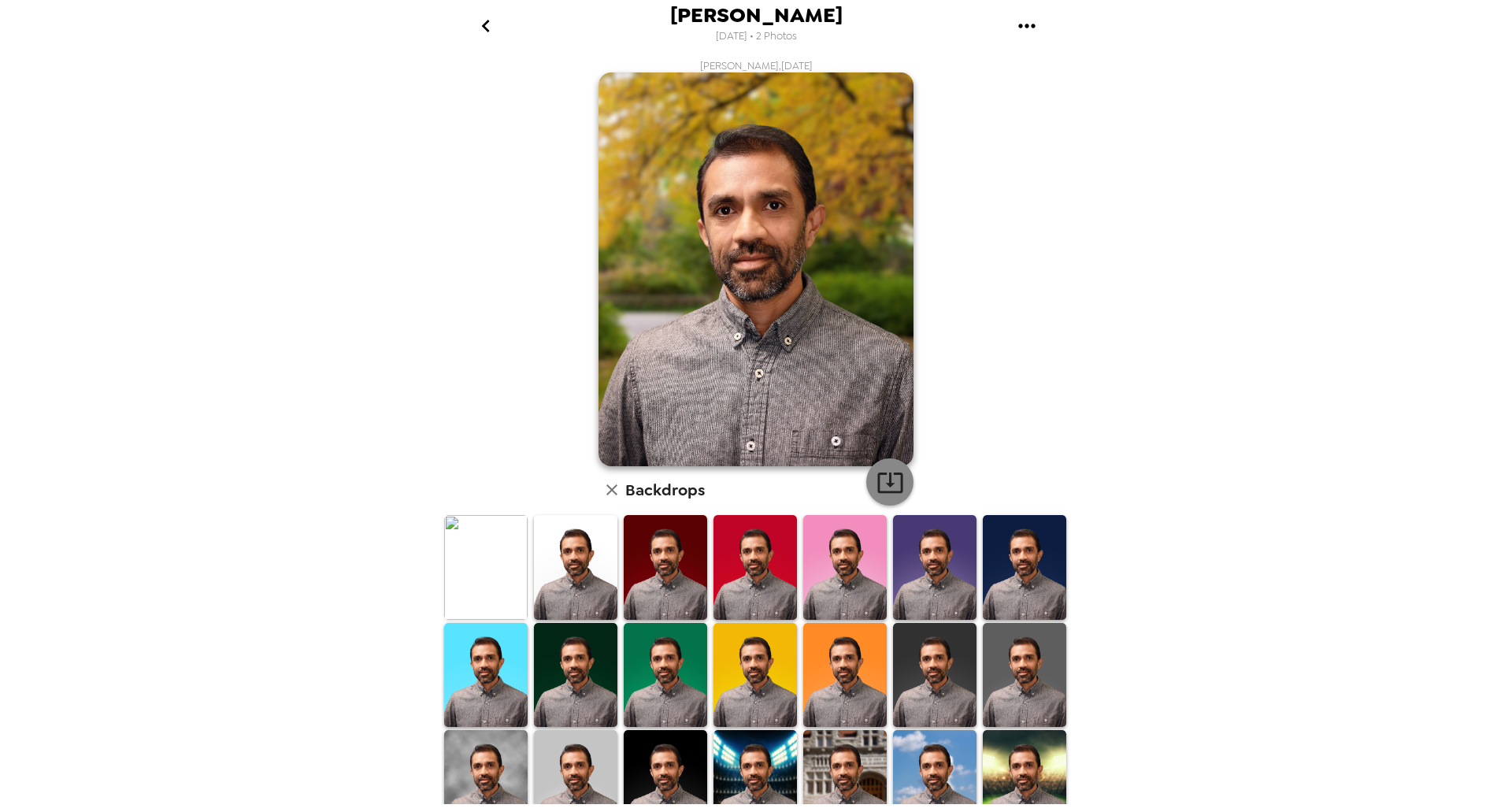
click at [887, 482] on icon "button" at bounding box center [890, 483] width 28 height 28
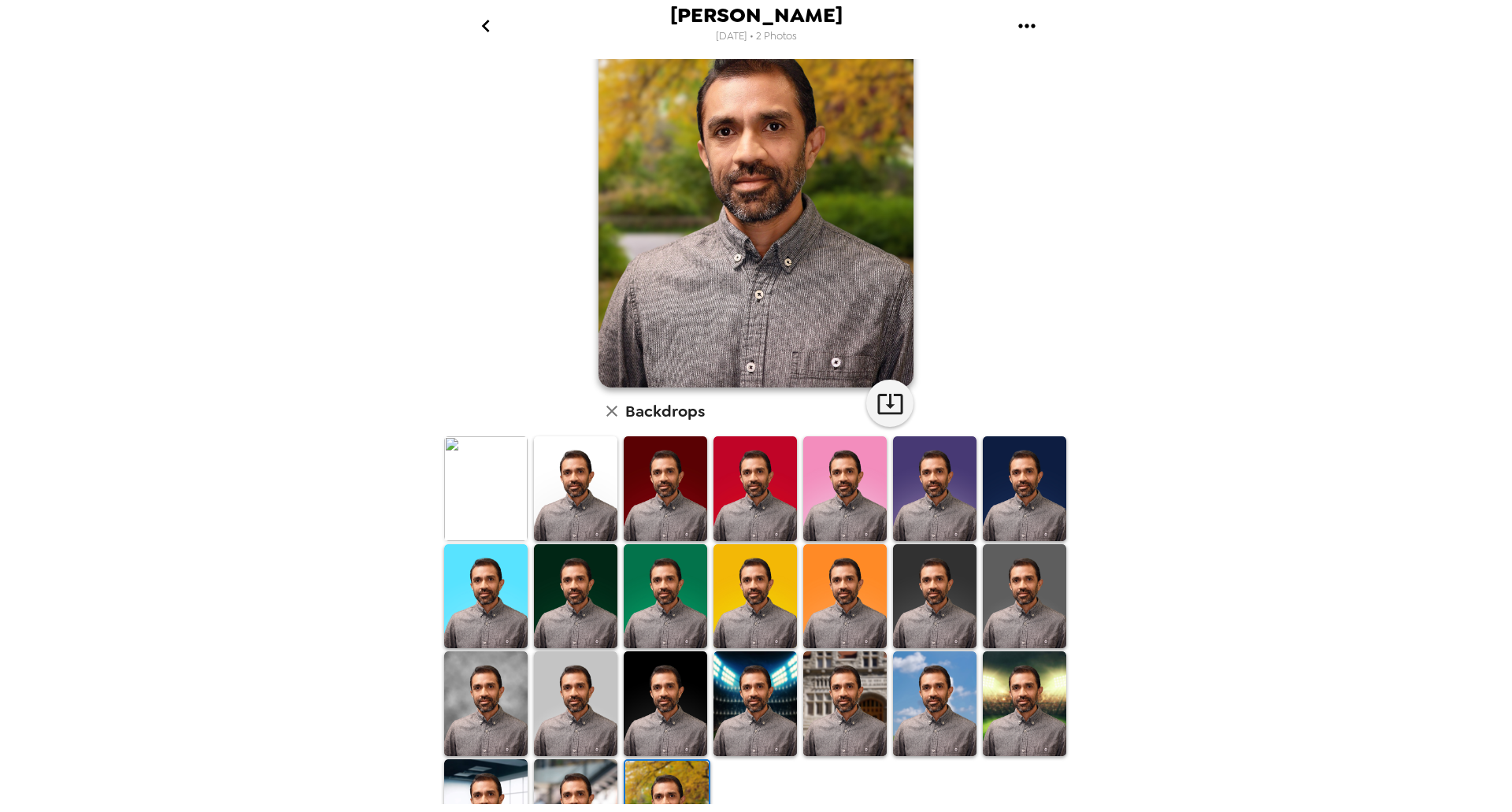
click at [917, 688] on img at bounding box center [934, 704] width 83 height 104
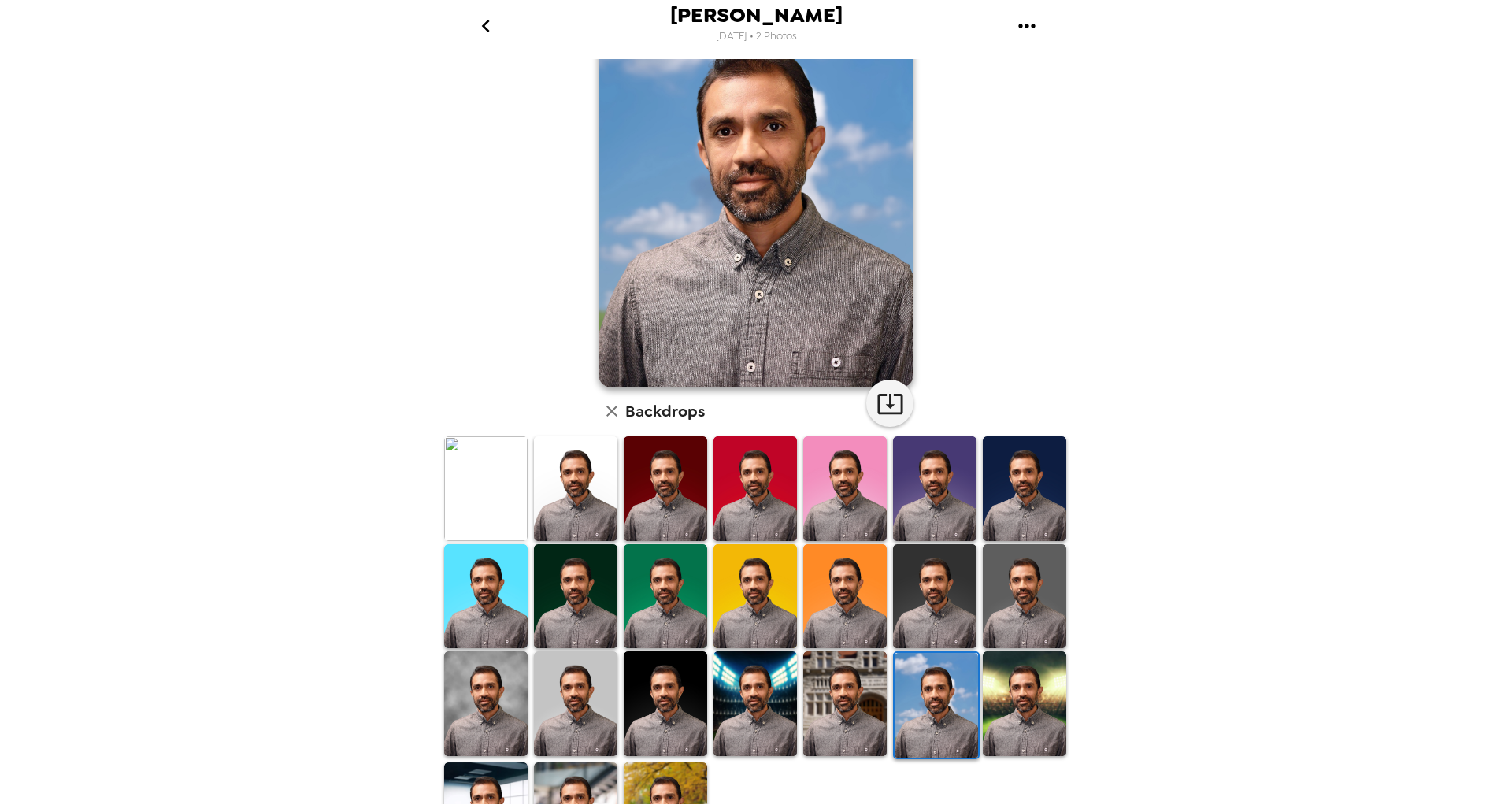
scroll to position [0, 0]
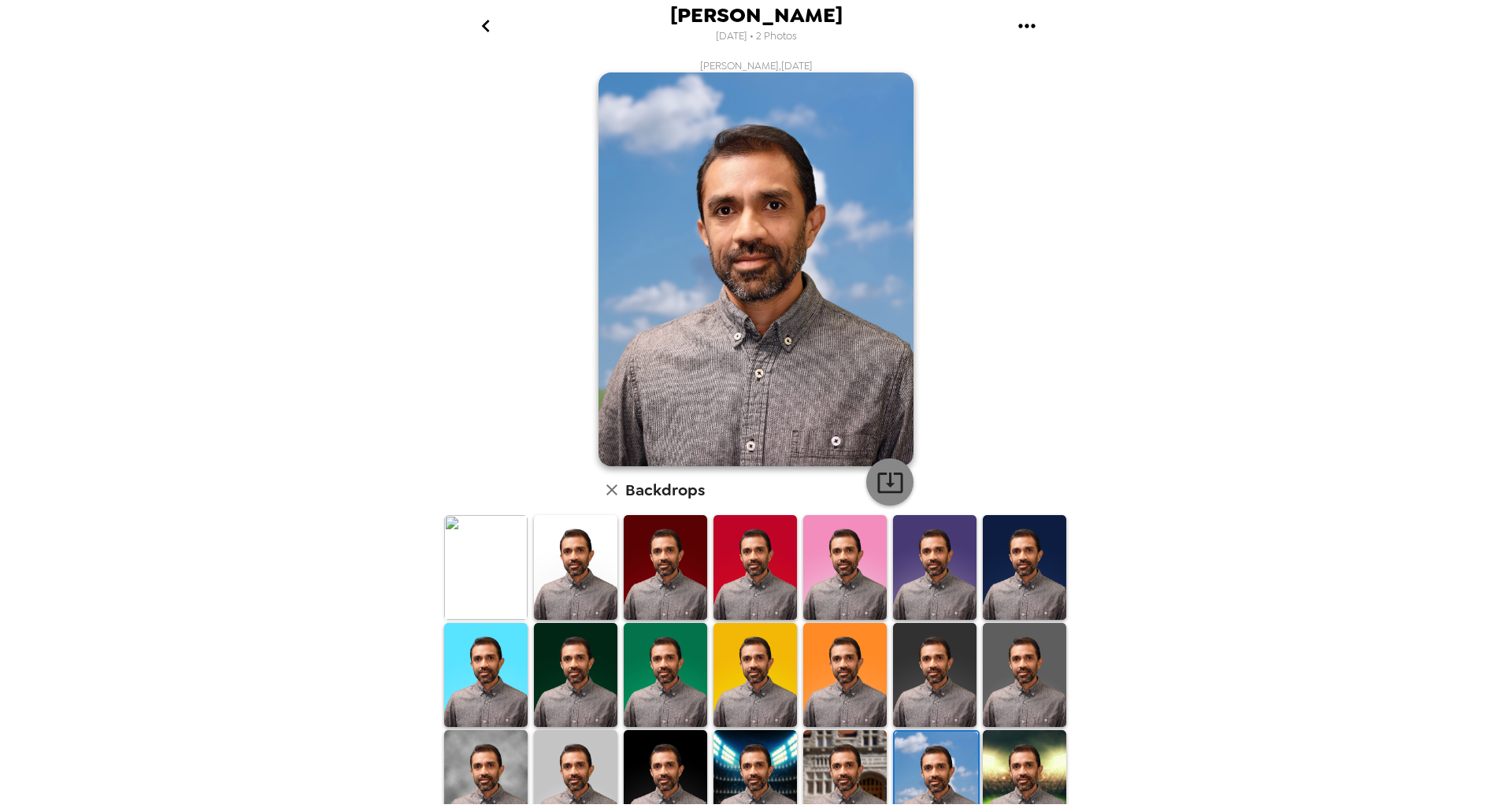
click at [886, 486] on icon "button" at bounding box center [890, 483] width 28 height 28
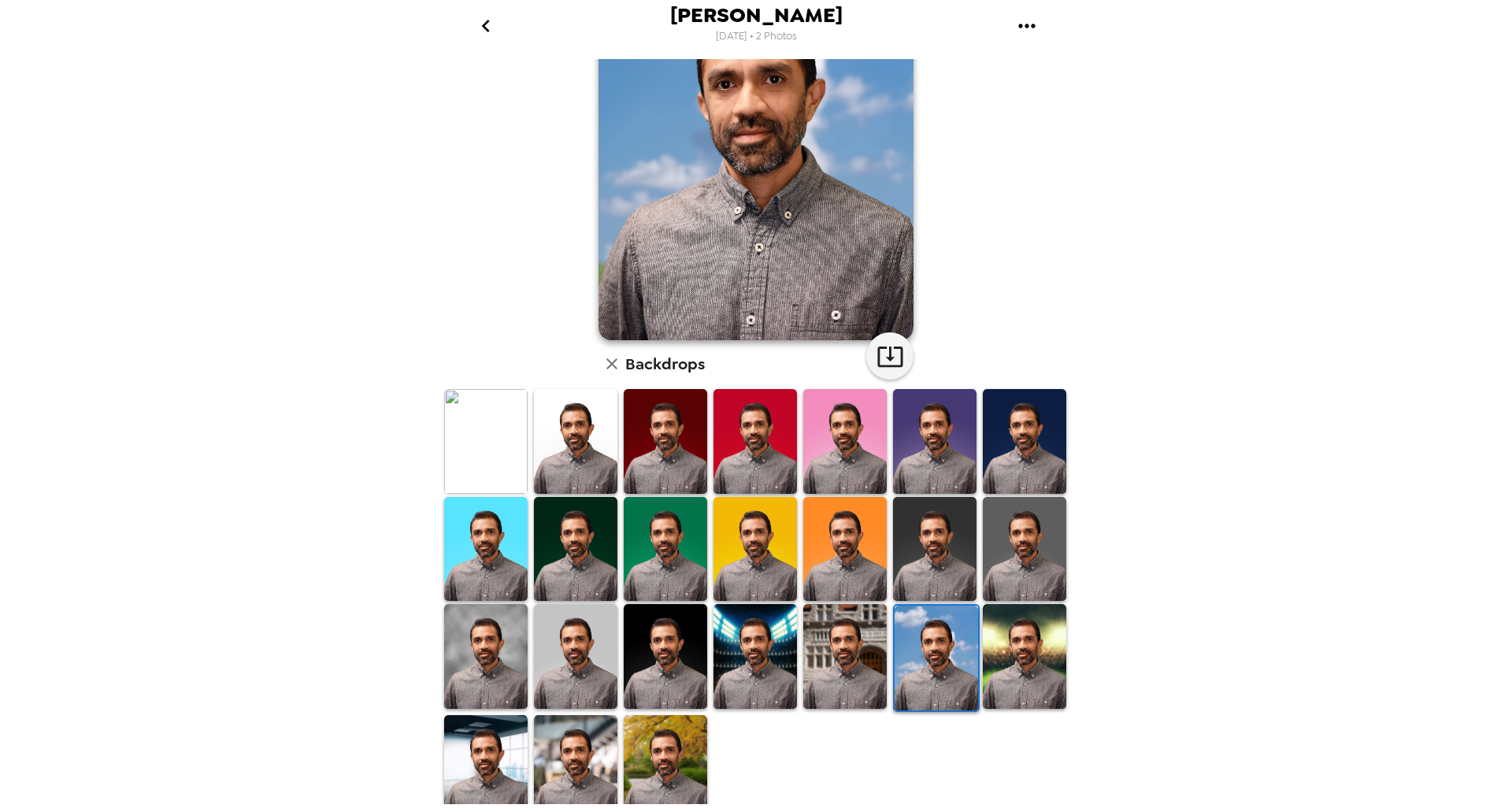
scroll to position [134, 0]
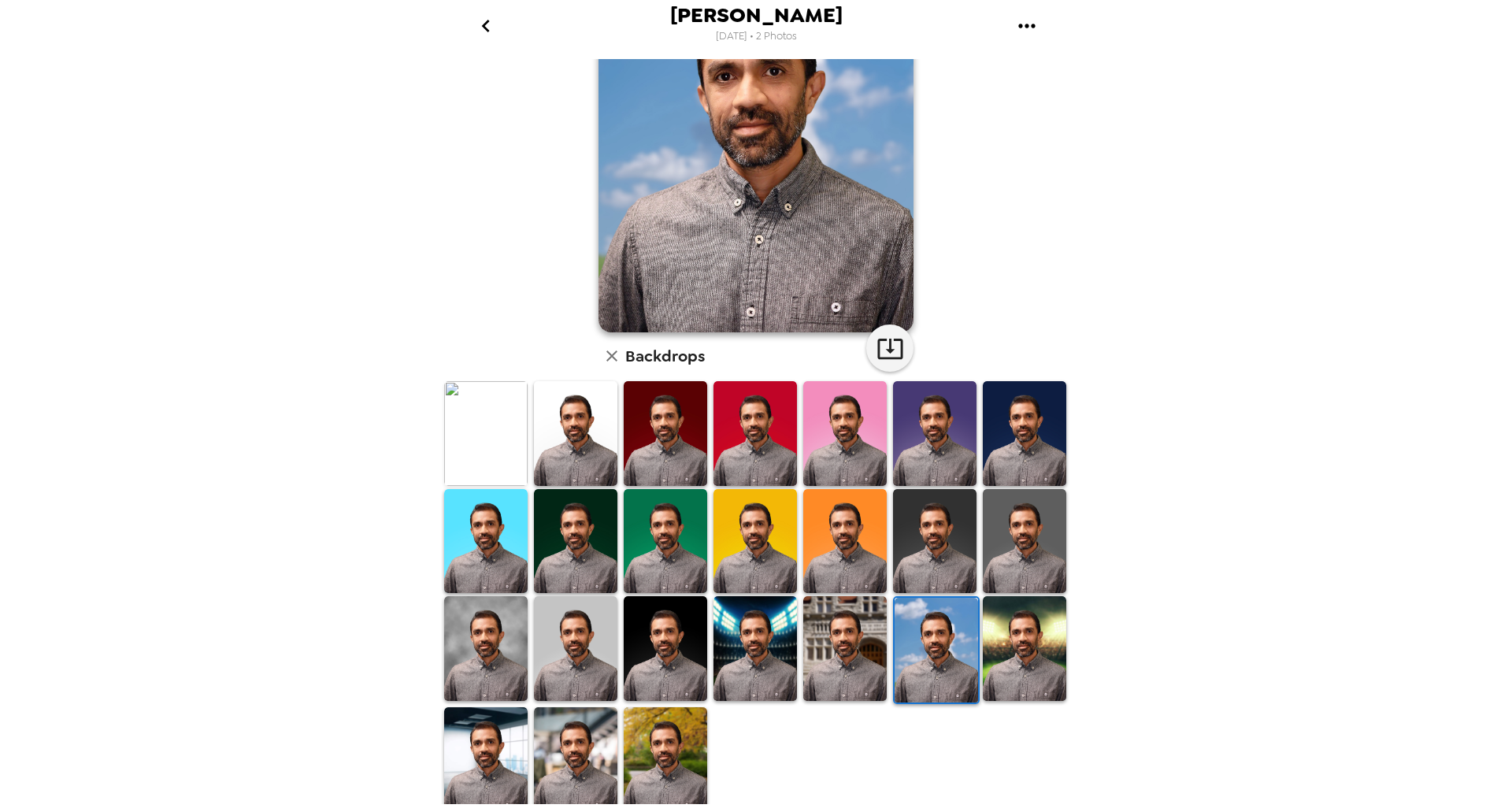
click at [662, 663] on img at bounding box center [665, 648] width 83 height 104
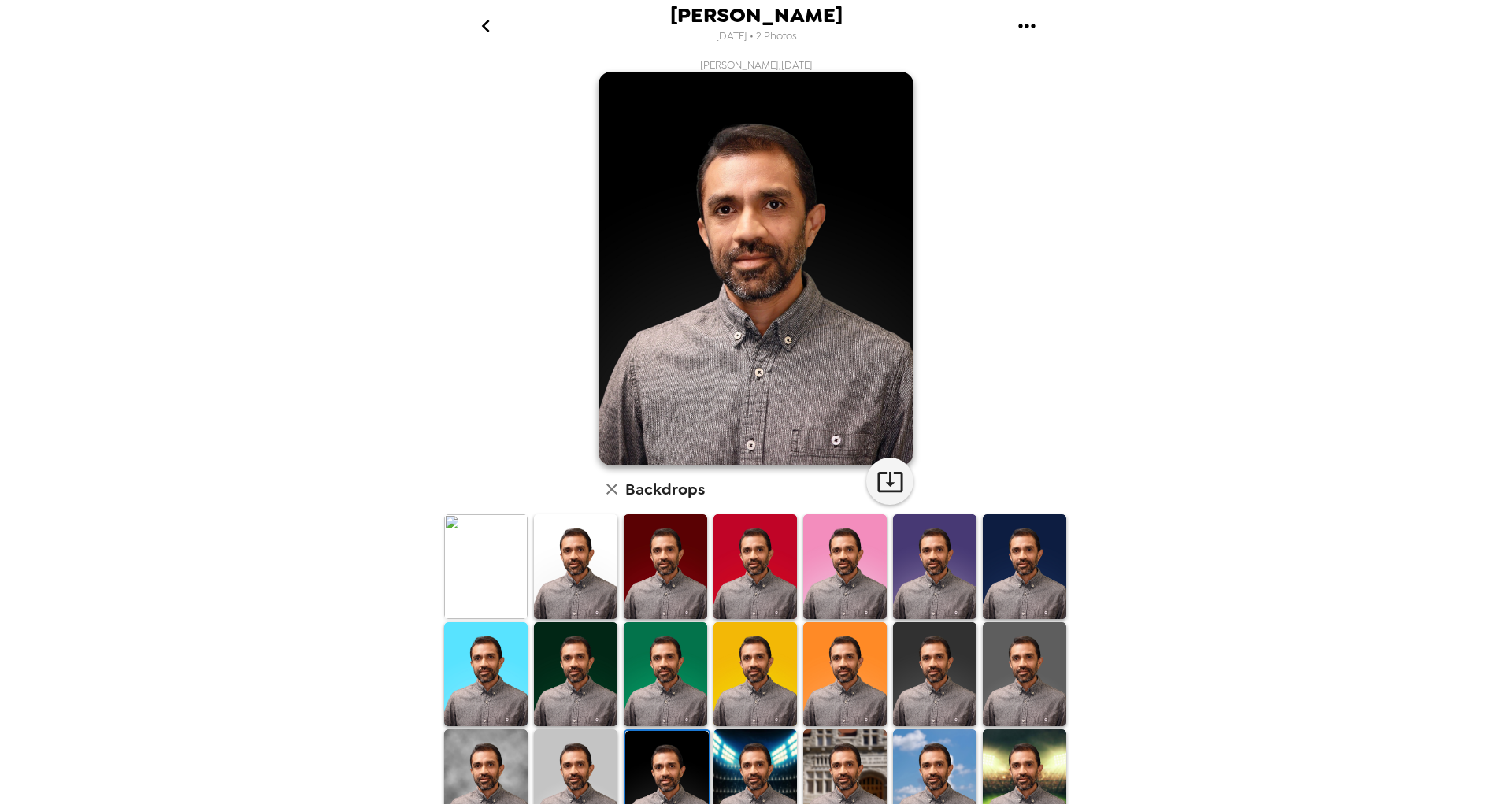
scroll to position [0, 0]
click at [889, 486] on icon "button" at bounding box center [890, 483] width 28 height 28
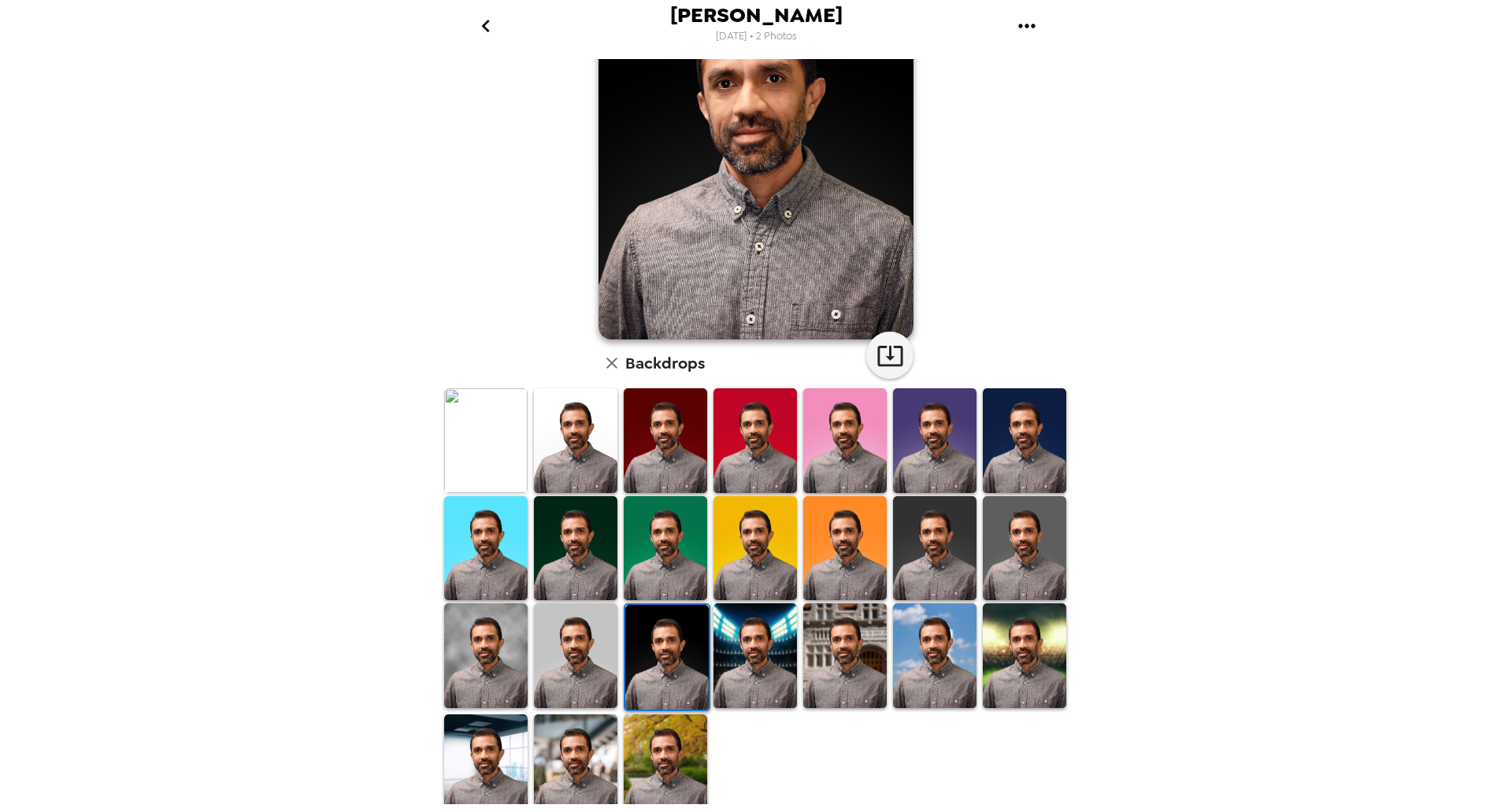
scroll to position [134, 0]
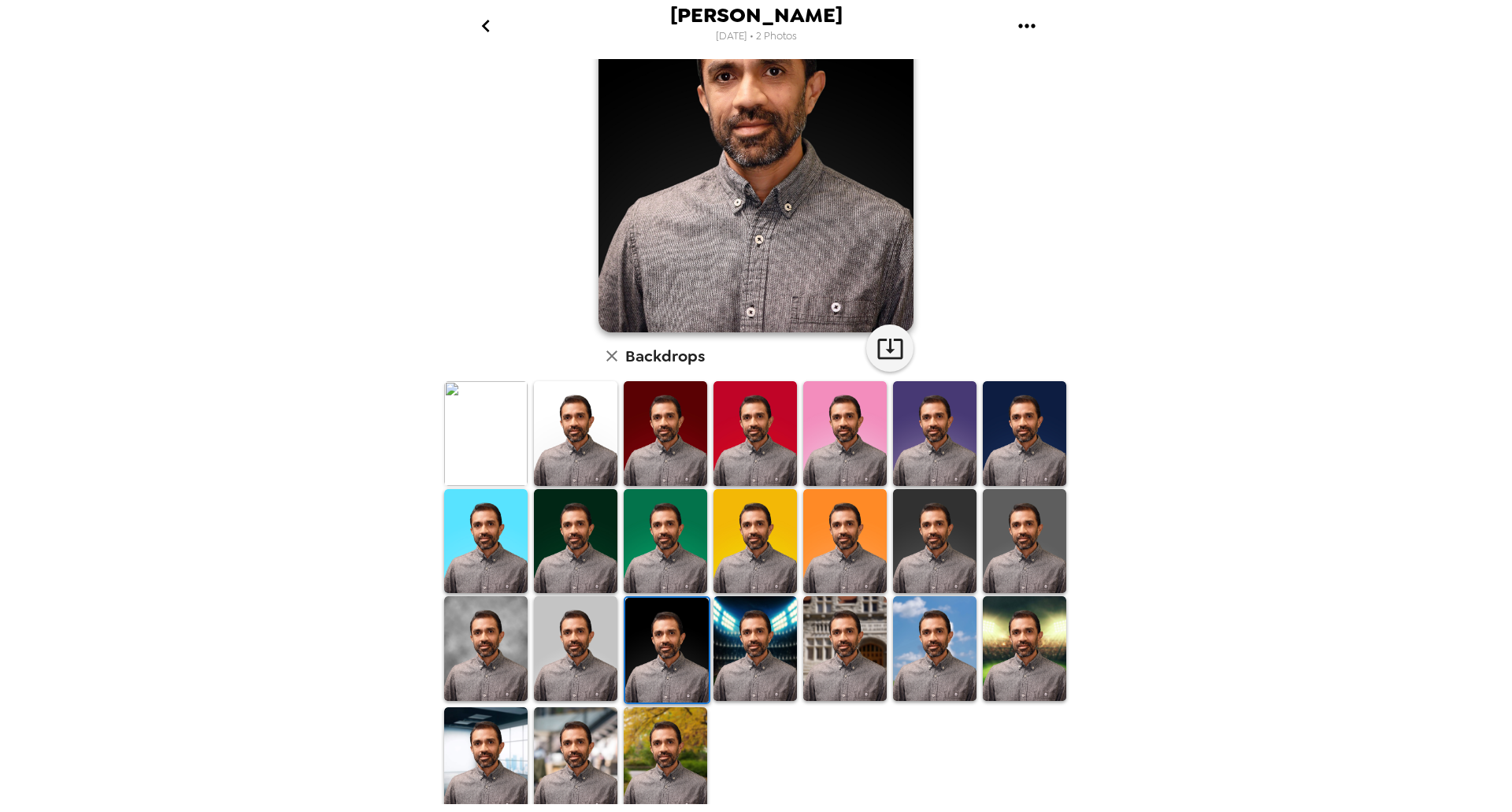
drag, startPoint x: 563, startPoint y: 650, endPoint x: 744, endPoint y: 649, distance: 181.0
click at [563, 650] on img at bounding box center [575, 648] width 83 height 104
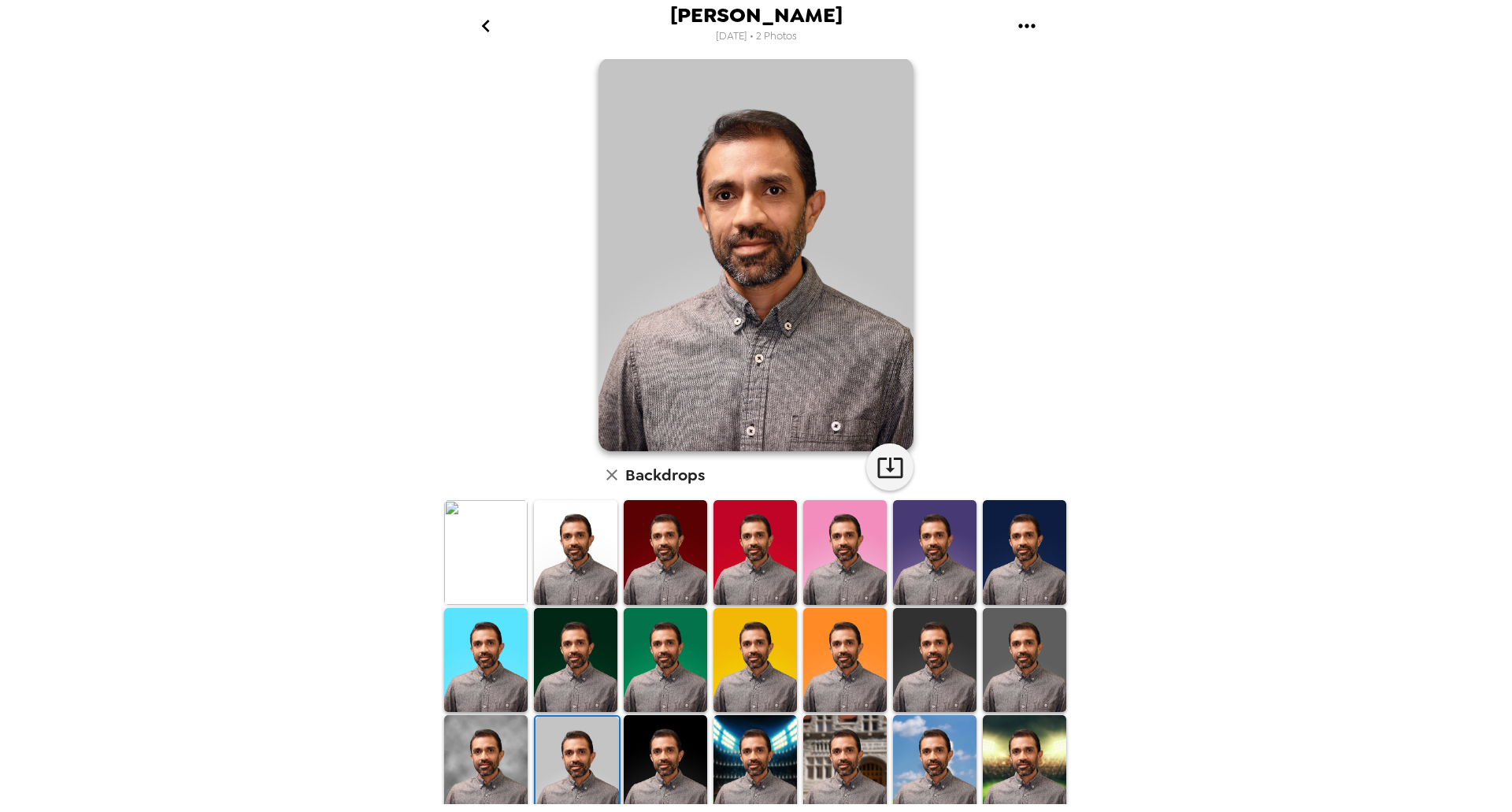
scroll to position [0, 0]
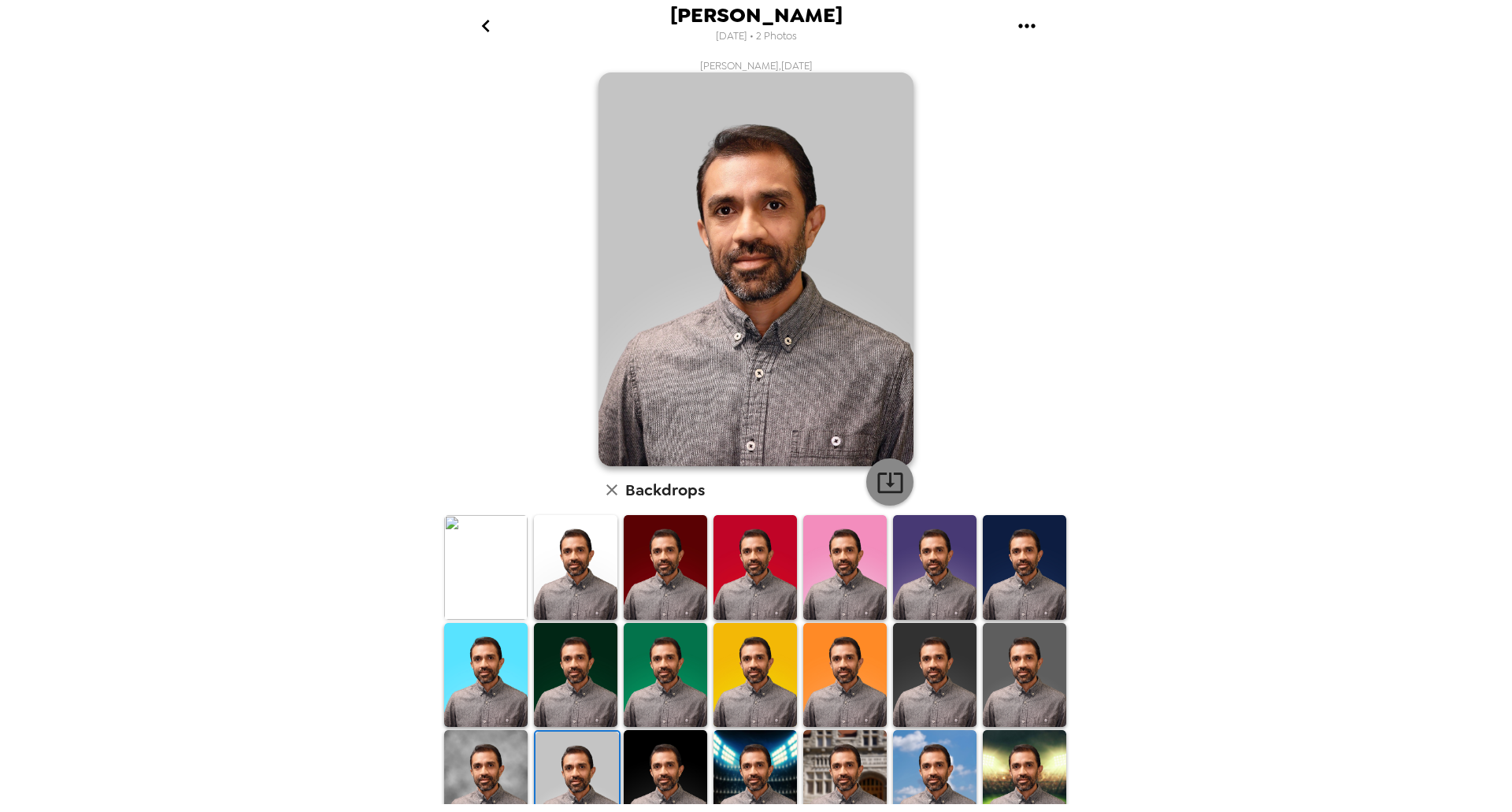
click at [884, 490] on icon "button" at bounding box center [890, 483] width 28 height 28
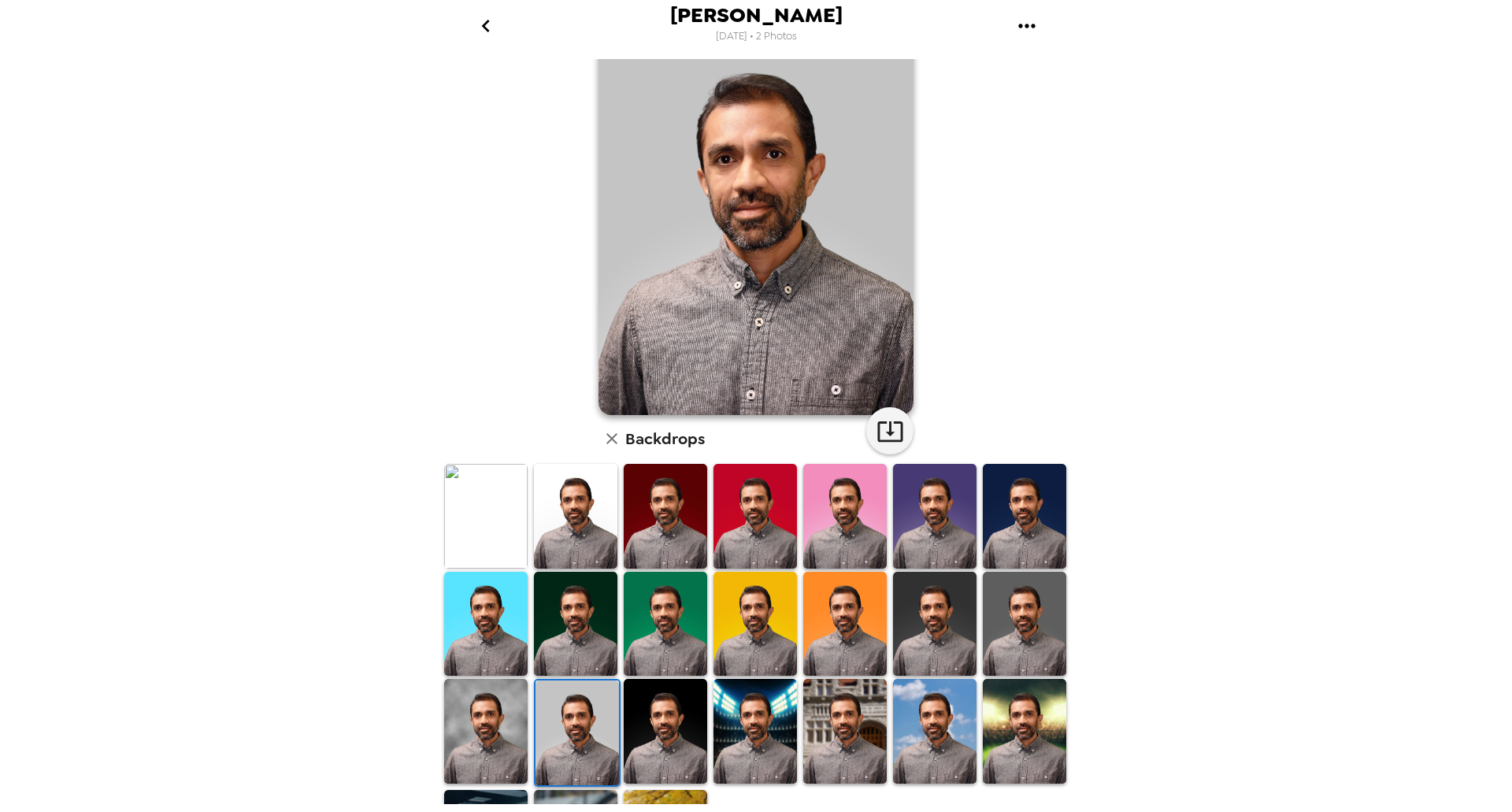
scroll to position [79, 0]
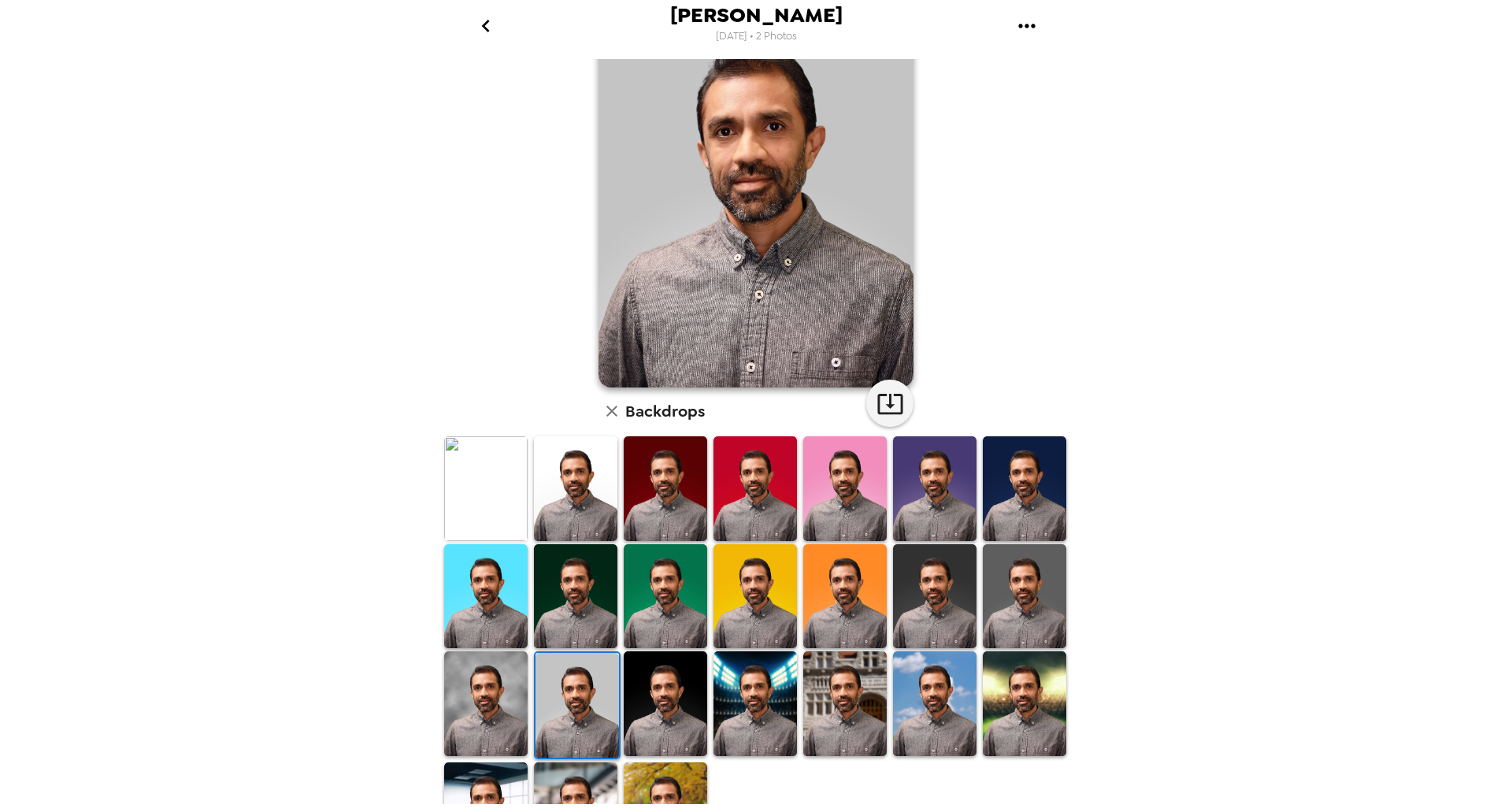
drag, startPoint x: 492, startPoint y: 696, endPoint x: 888, endPoint y: 585, distance: 411.3
click at [492, 696] on img at bounding box center [485, 704] width 83 height 104
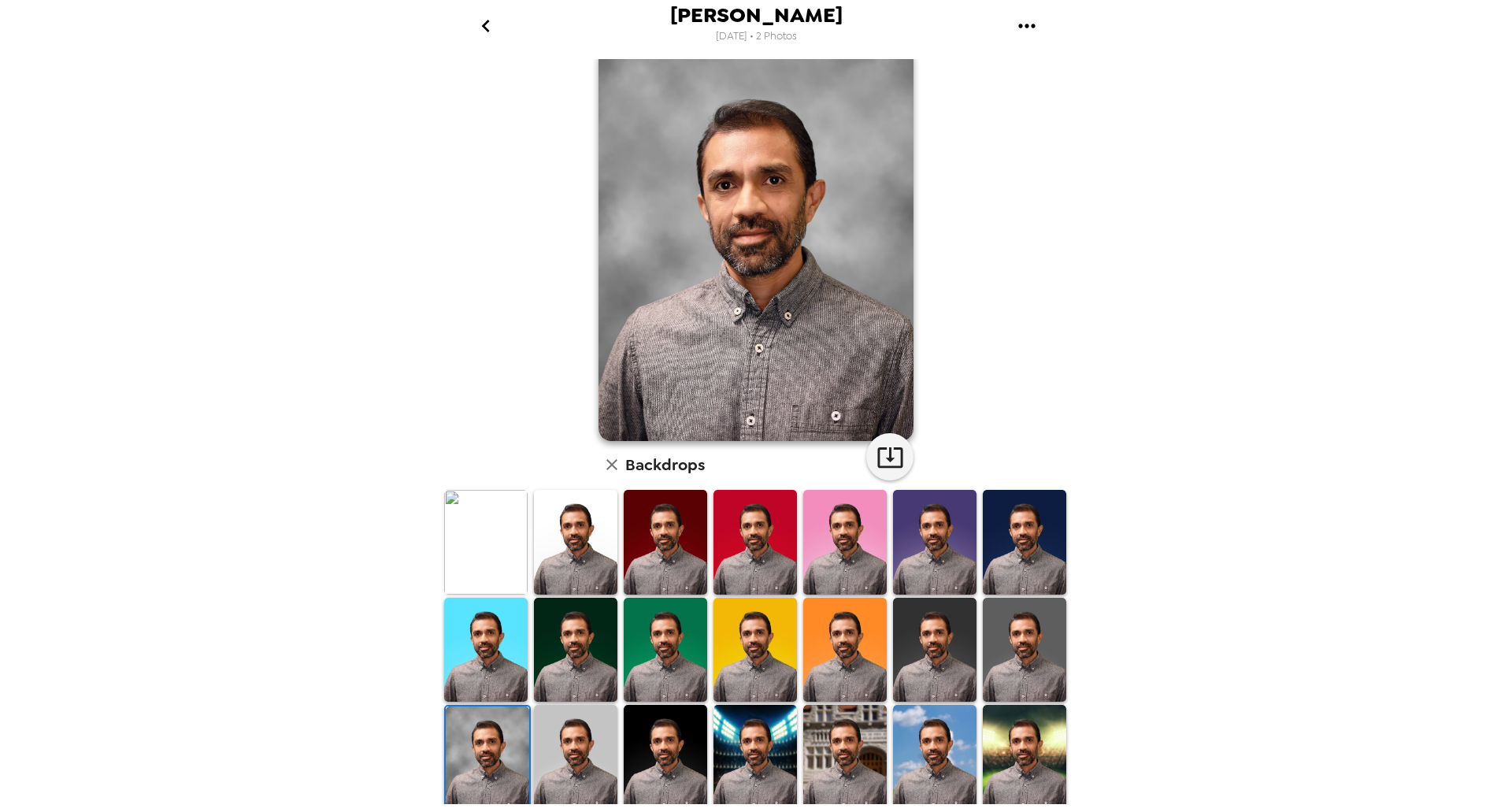
scroll to position [0, 0]
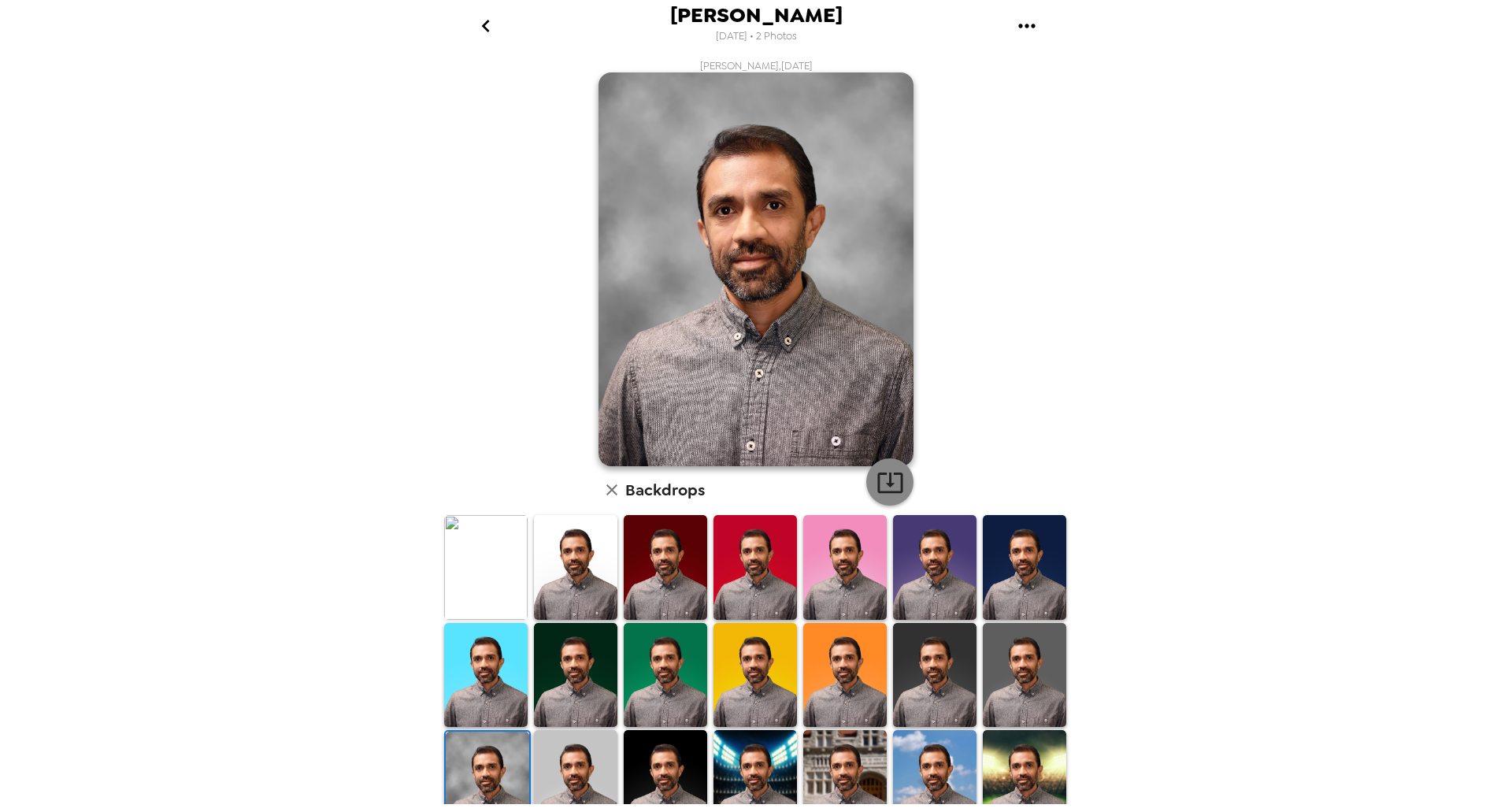
click at [886, 481] on icon "button" at bounding box center [890, 483] width 28 height 28
drag, startPoint x: 998, startPoint y: 674, endPoint x: 977, endPoint y: 609, distance: 68.3
click at [998, 674] on img at bounding box center [1024, 675] width 83 height 104
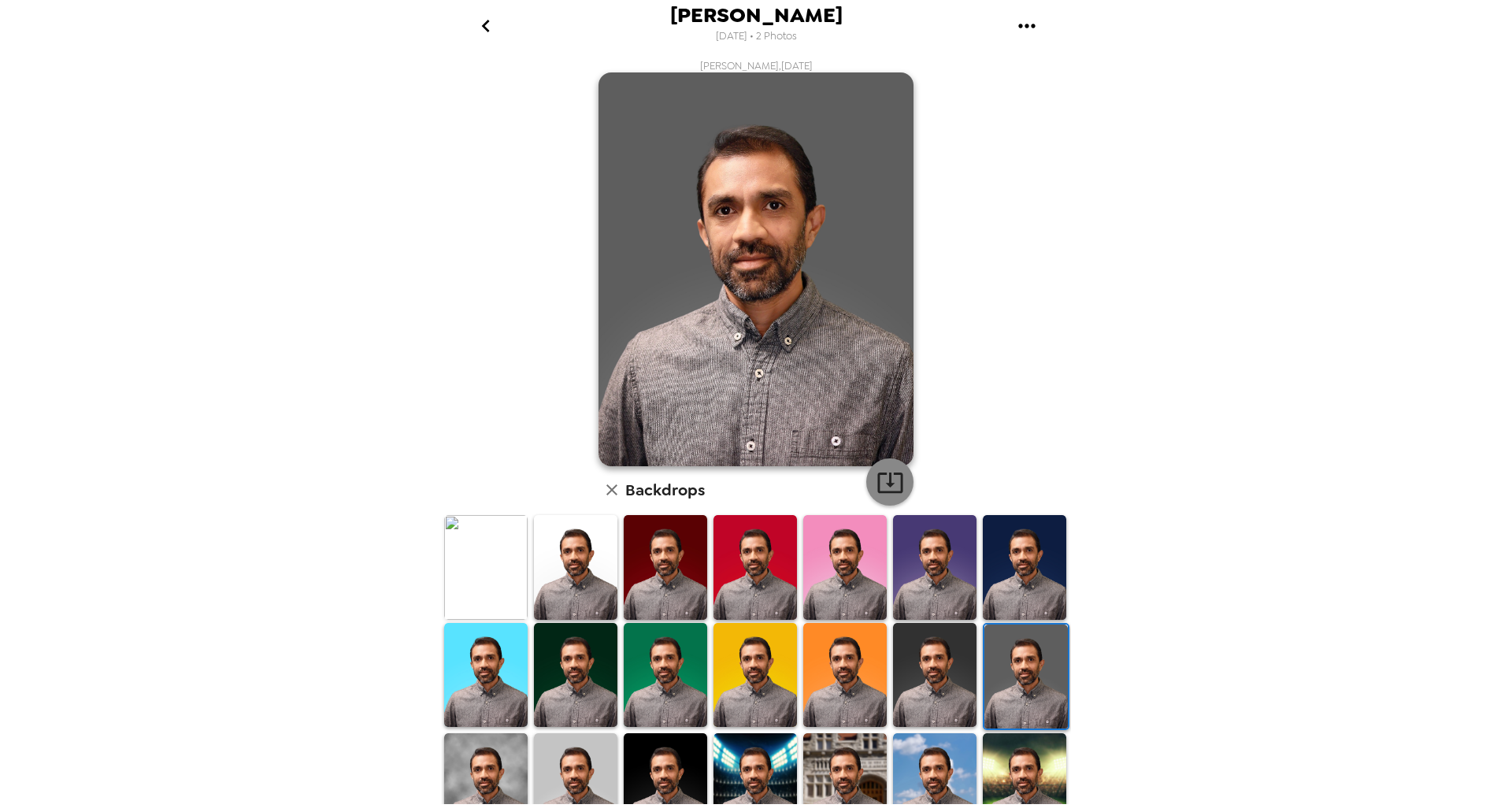
click at [887, 487] on icon "button" at bounding box center [890, 483] width 28 height 28
click at [928, 659] on img at bounding box center [934, 675] width 83 height 104
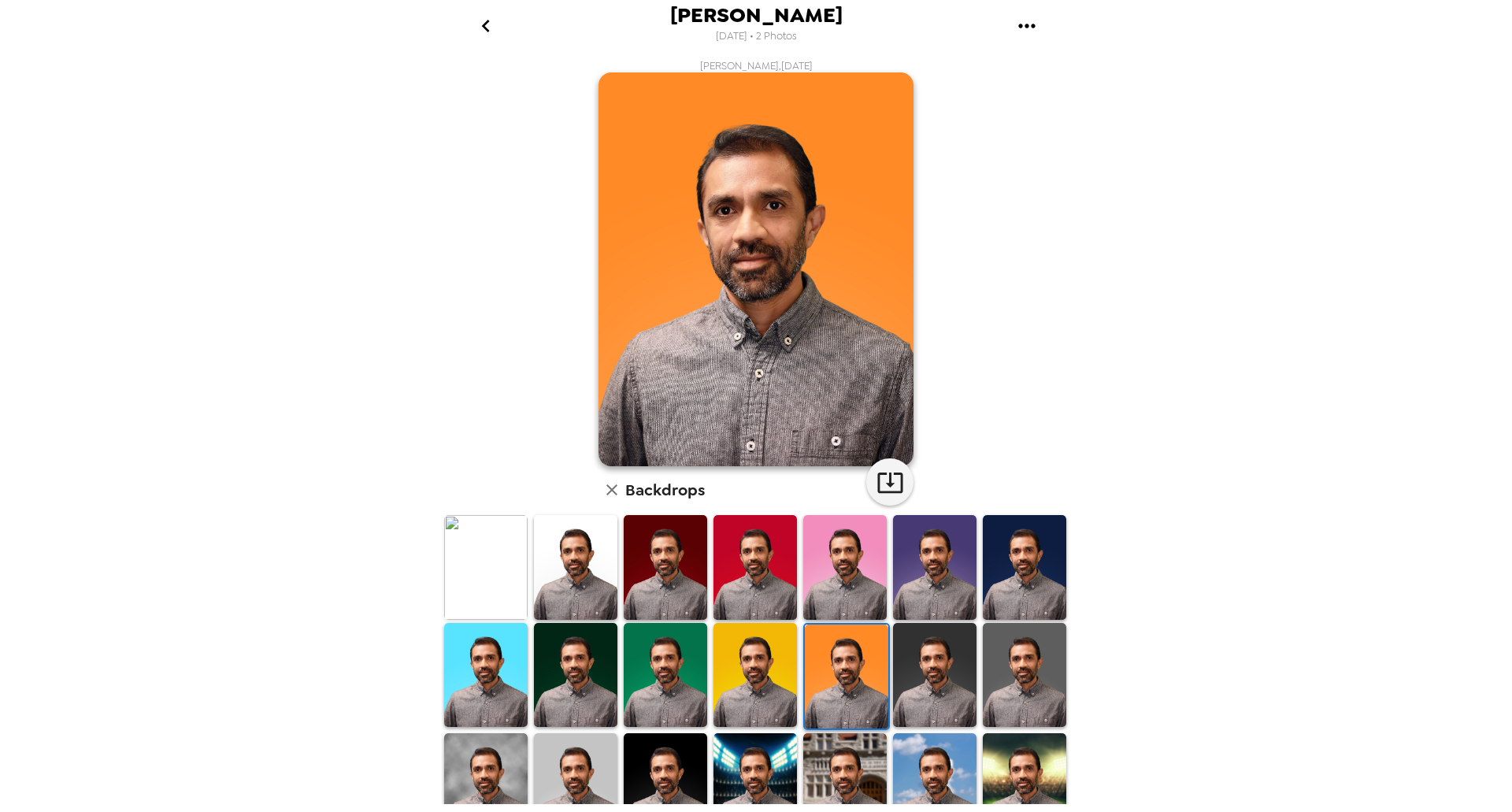
click at [751, 674] on img at bounding box center [755, 675] width 83 height 104
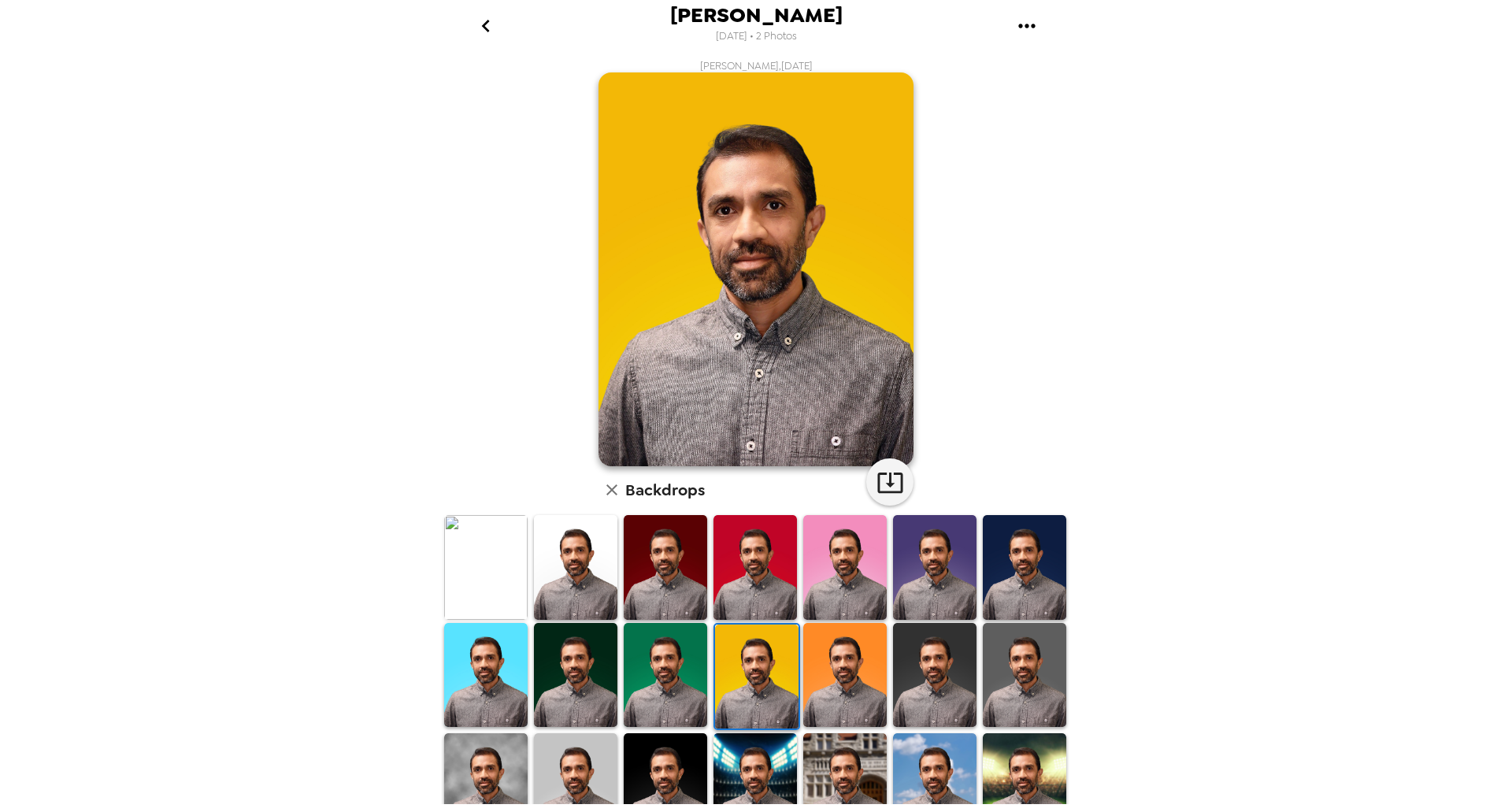
click at [664, 683] on img at bounding box center [665, 675] width 83 height 104
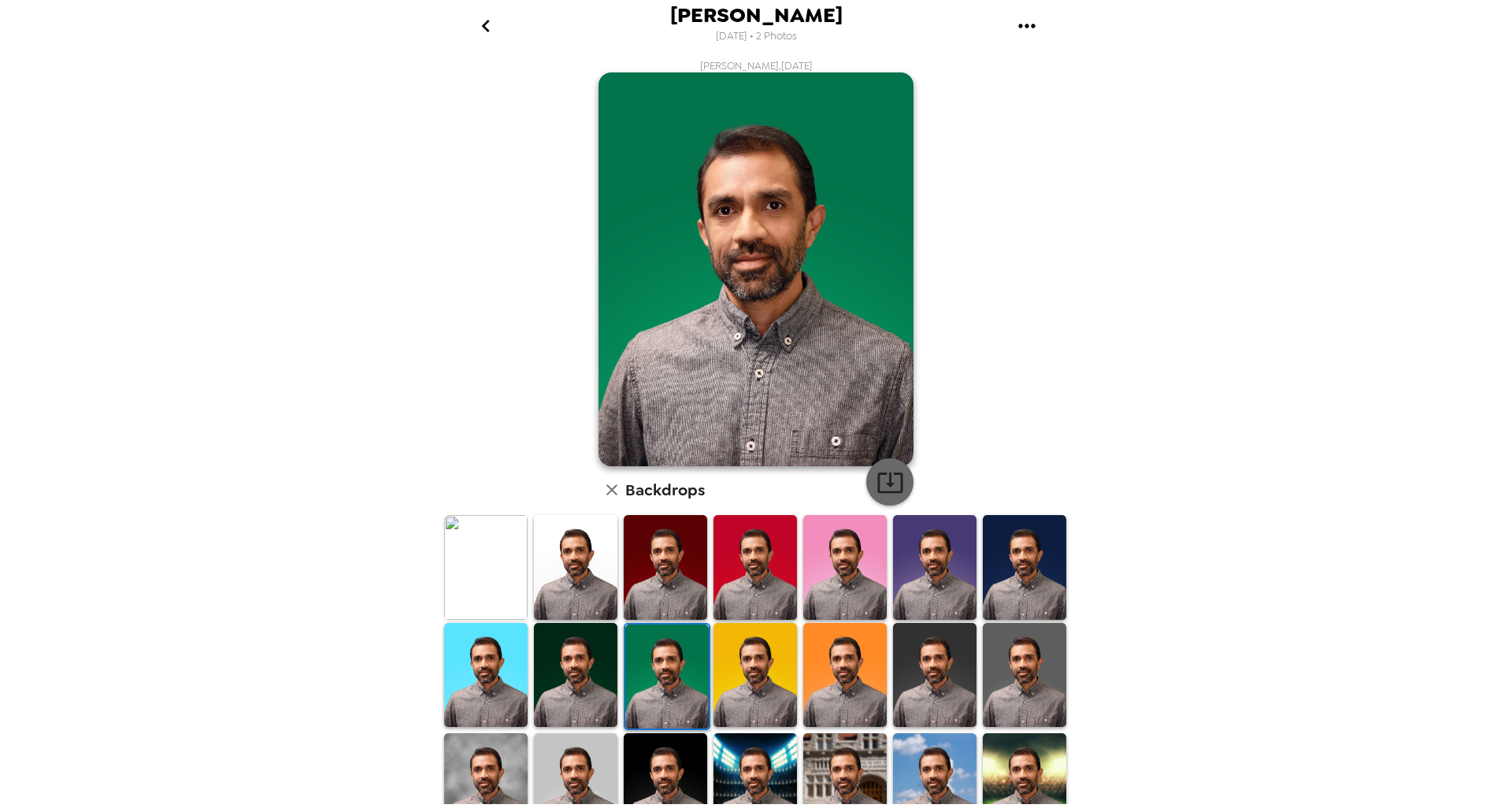
click at [887, 479] on icon "button" at bounding box center [890, 483] width 28 height 28
click at [571, 665] on img at bounding box center [575, 675] width 83 height 104
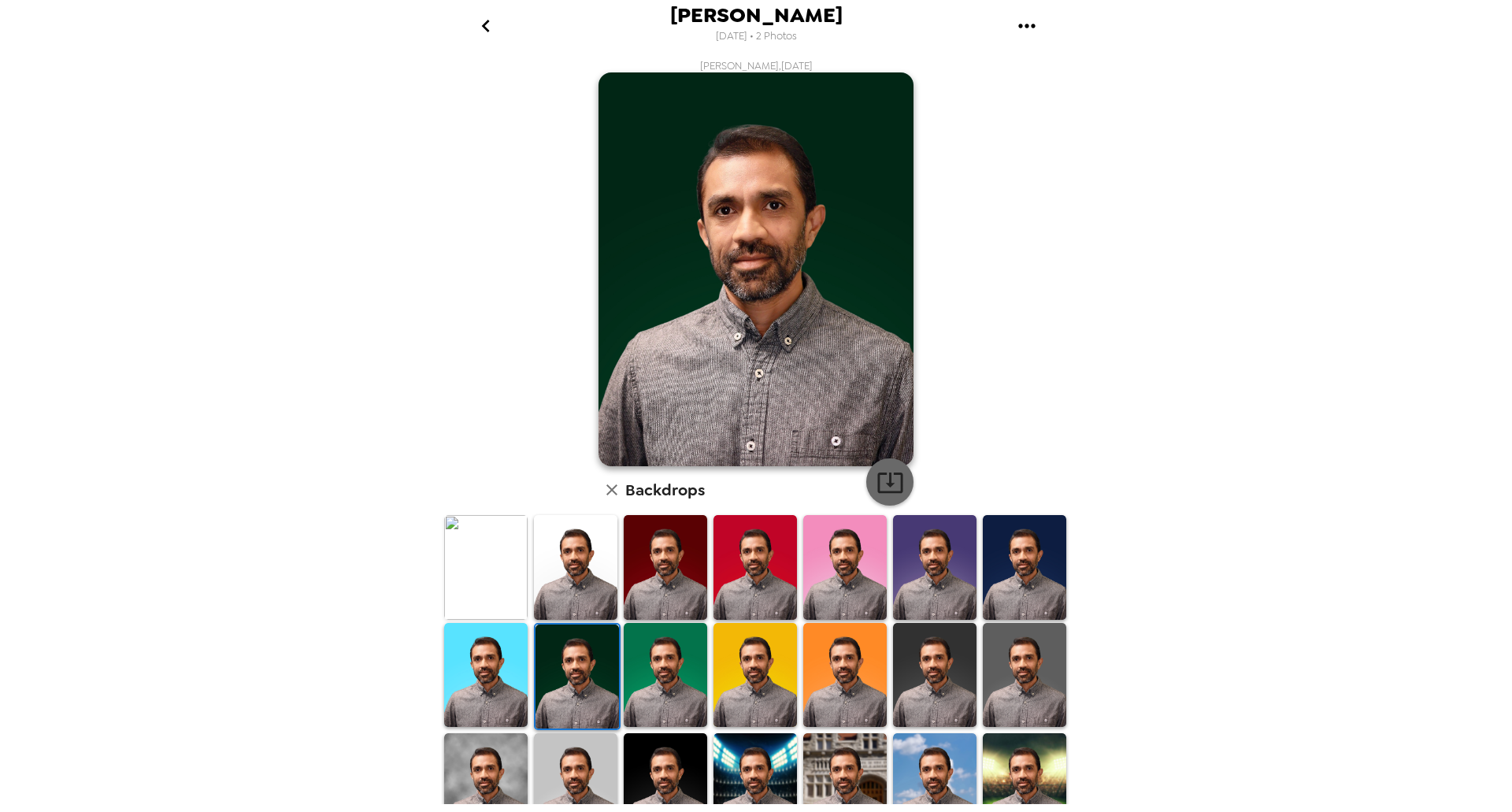
click at [887, 483] on icon "button" at bounding box center [890, 483] width 28 height 28
click at [996, 572] on img at bounding box center [1024, 567] width 83 height 104
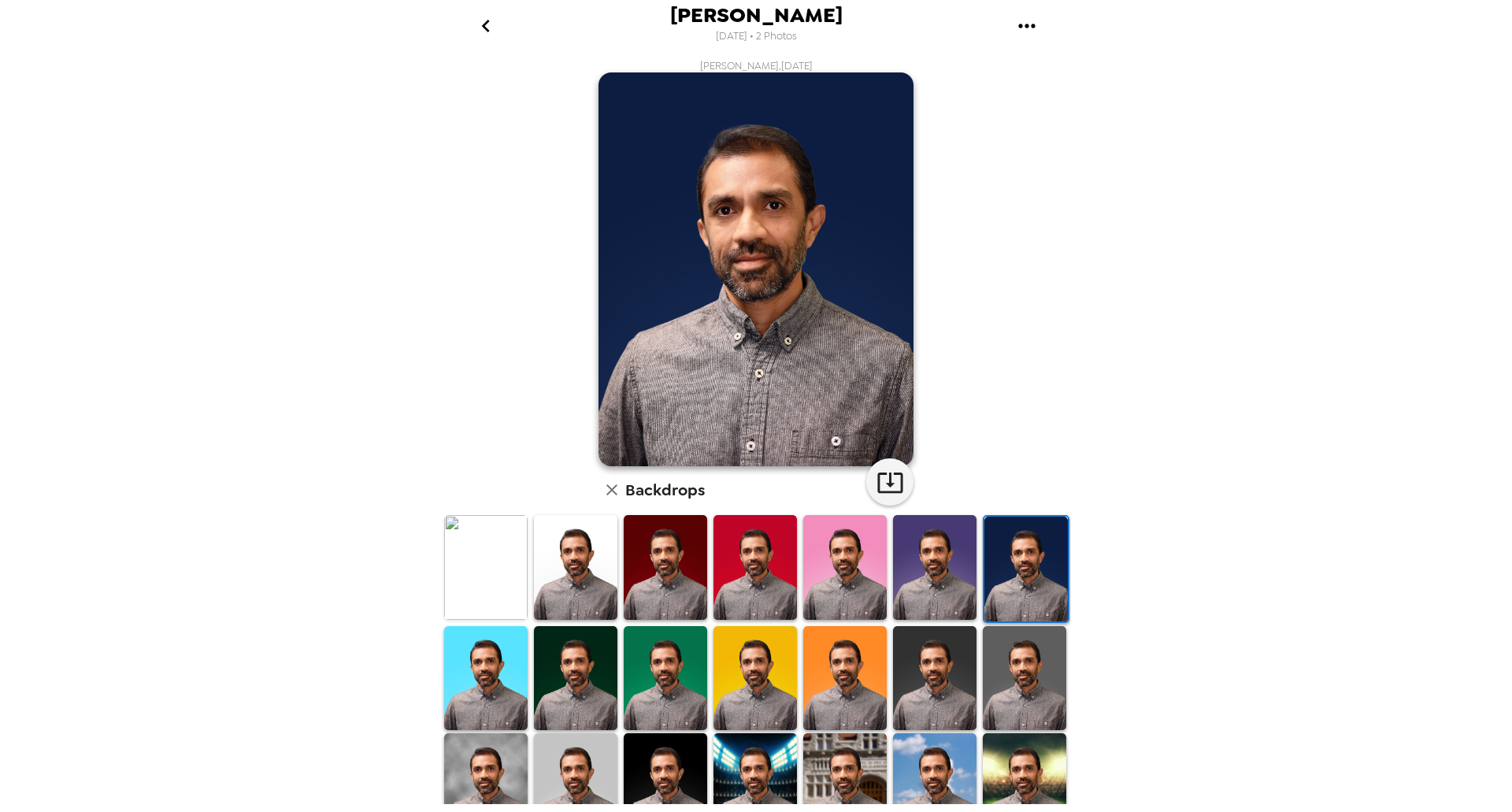
click at [907, 579] on img at bounding box center [934, 567] width 83 height 104
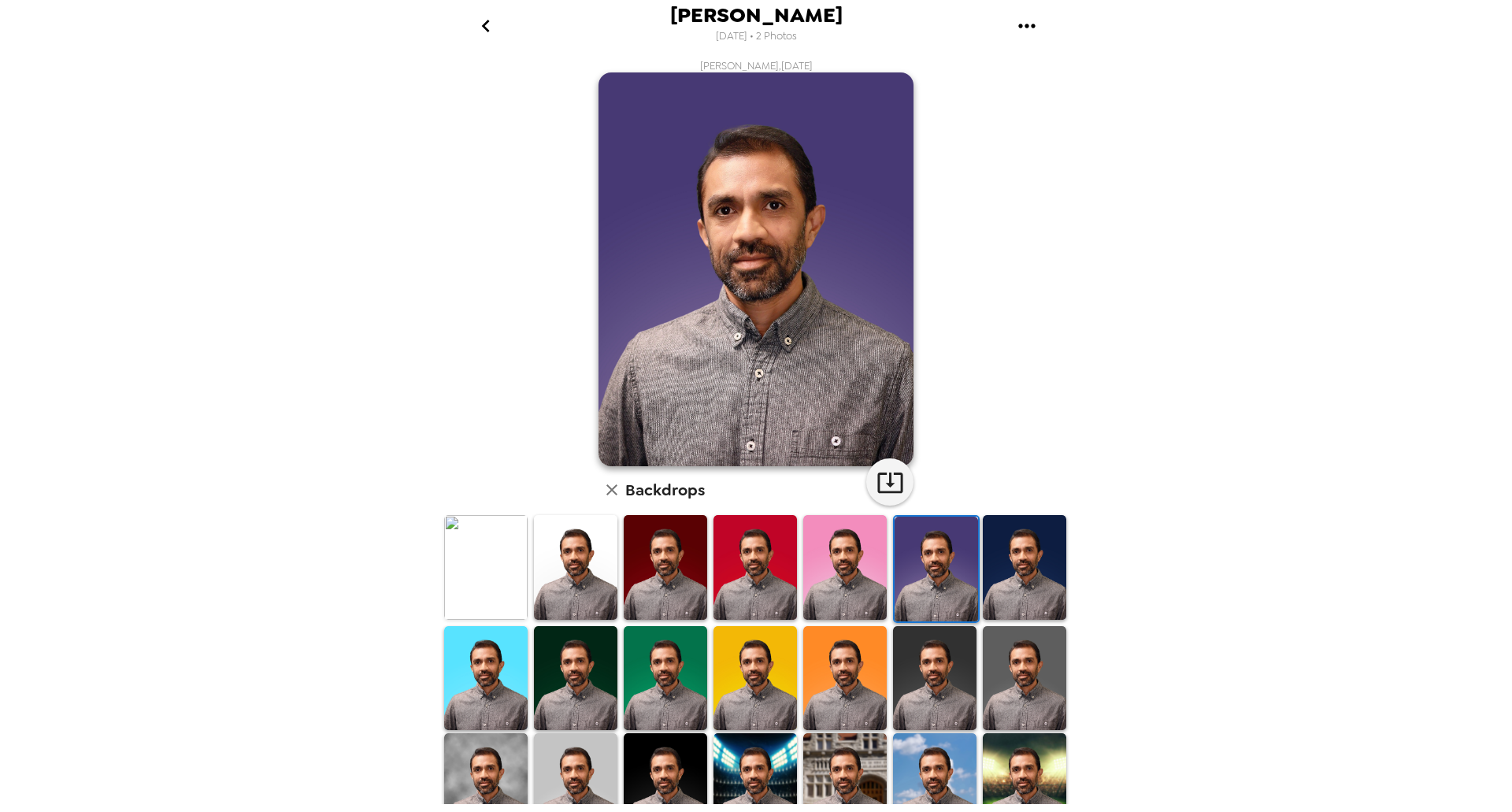
click at [843, 581] on img at bounding box center [844, 567] width 83 height 104
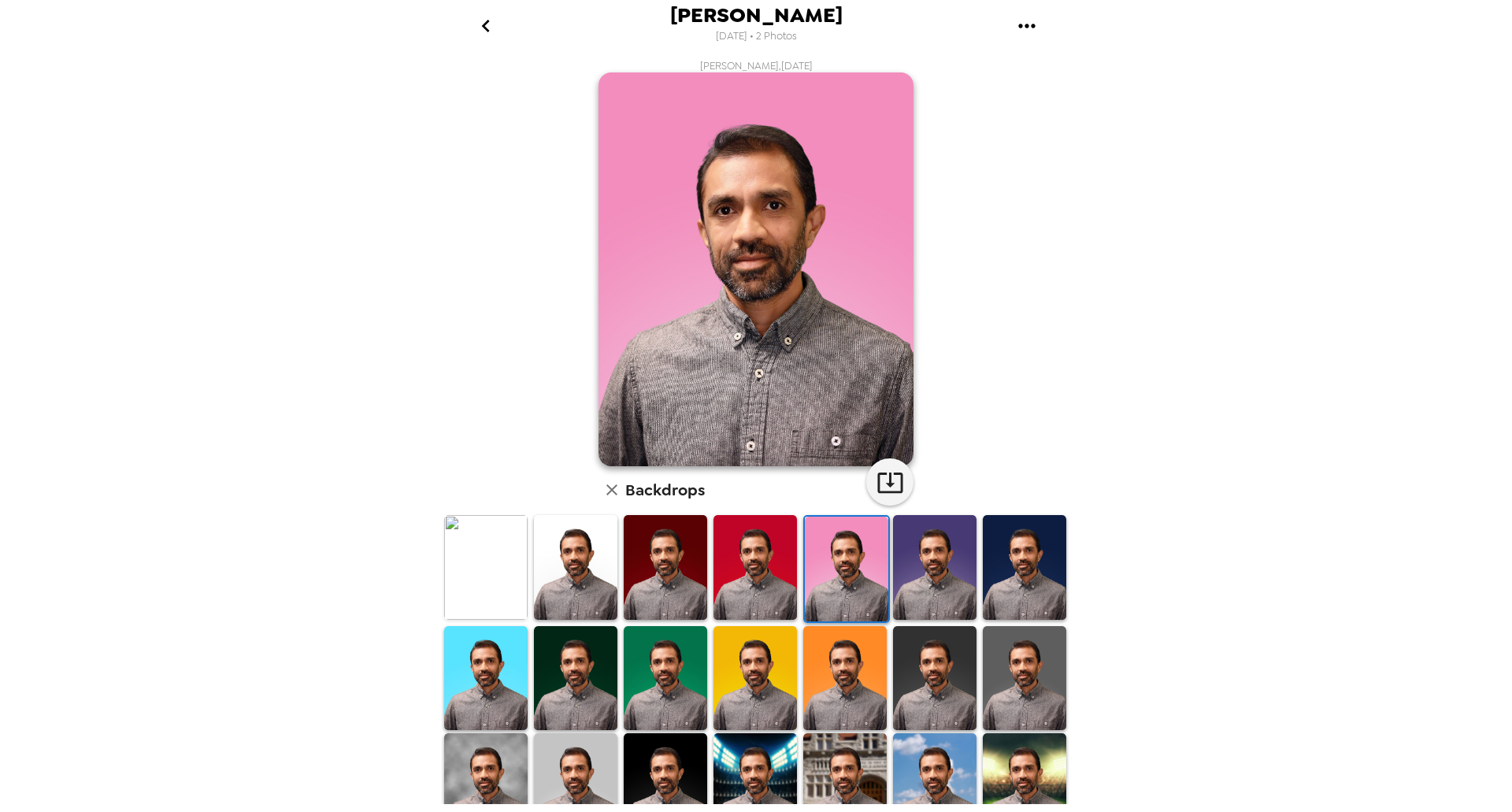
click at [756, 578] on img at bounding box center [755, 567] width 83 height 104
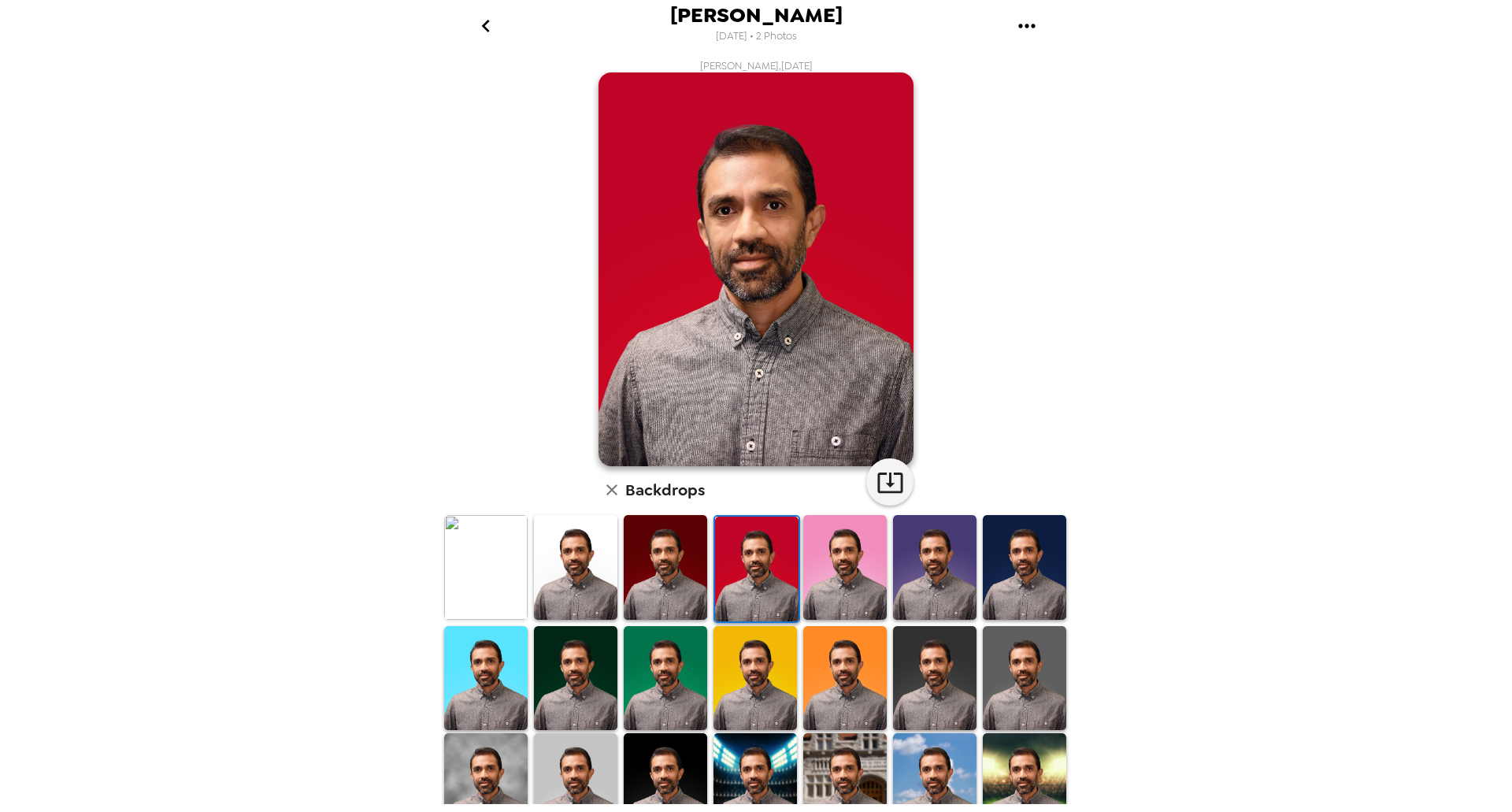
click at [665, 577] on img at bounding box center [665, 567] width 83 height 104
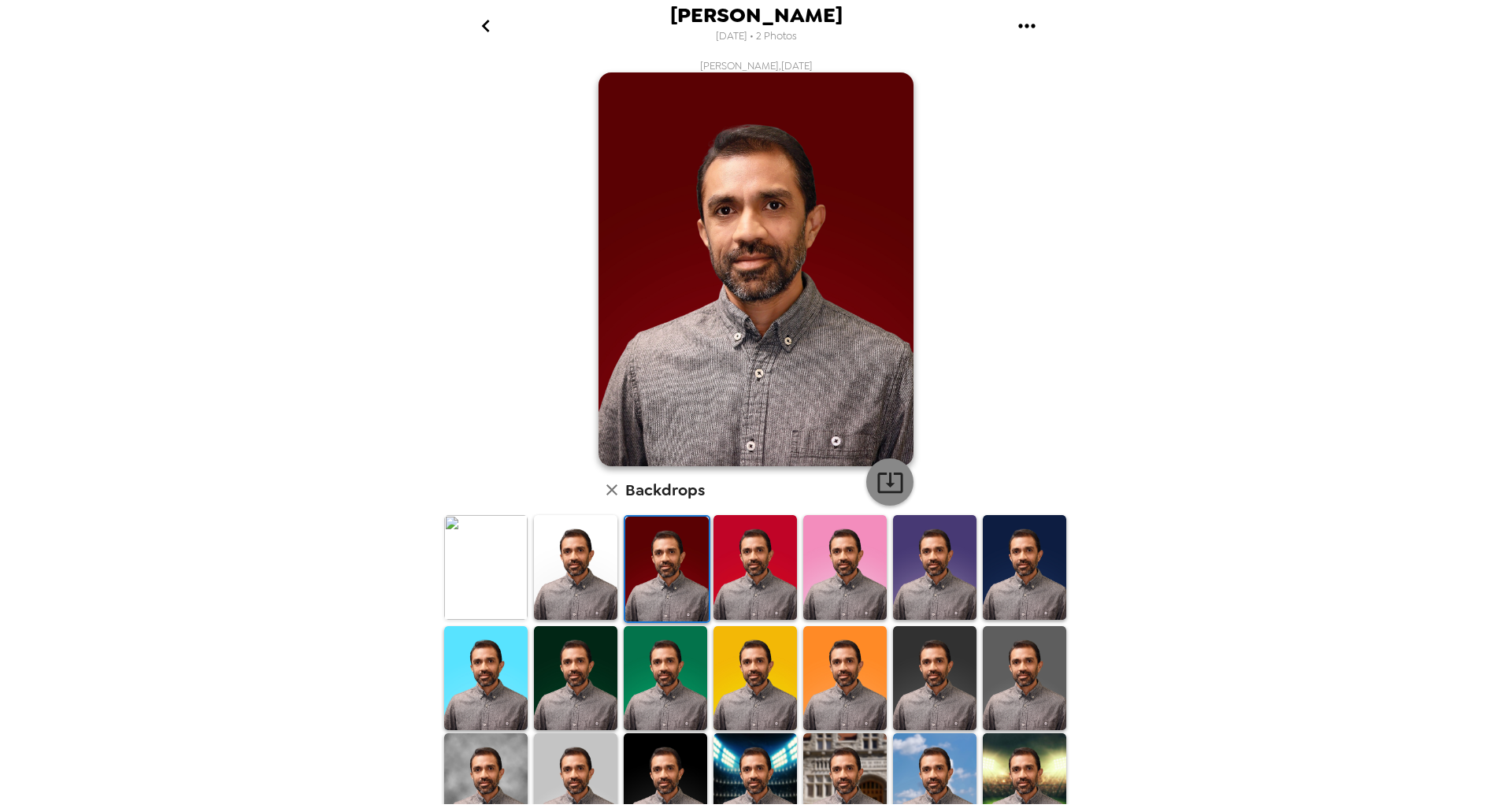
click at [884, 482] on icon "button" at bounding box center [890, 483] width 25 height 20
drag, startPoint x: 588, startPoint y: 567, endPoint x: 794, endPoint y: 504, distance: 215.4
click at [588, 567] on img at bounding box center [575, 567] width 83 height 104
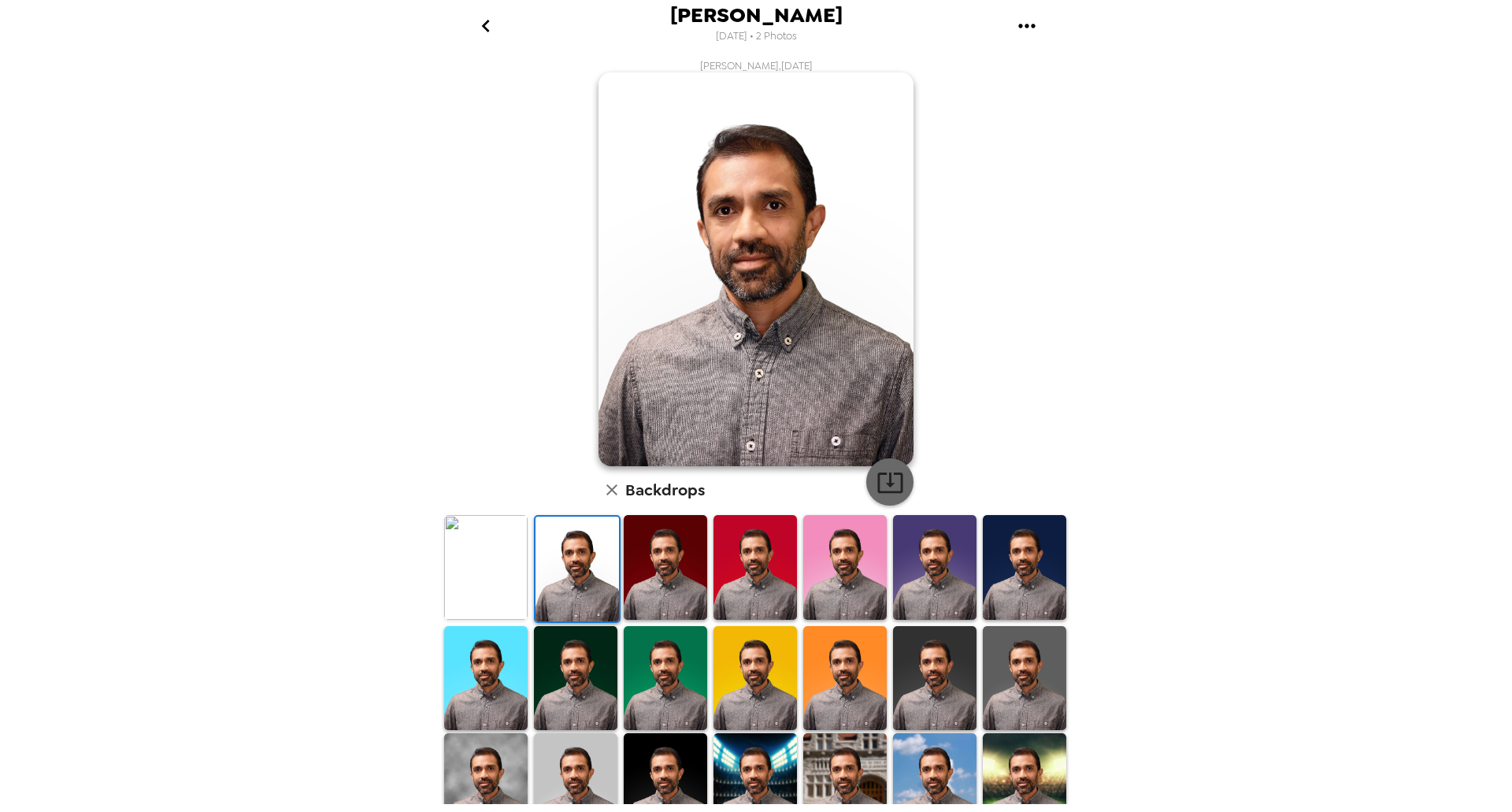
click at [892, 487] on icon "button" at bounding box center [890, 483] width 28 height 28
